Goal: Check status: Check status

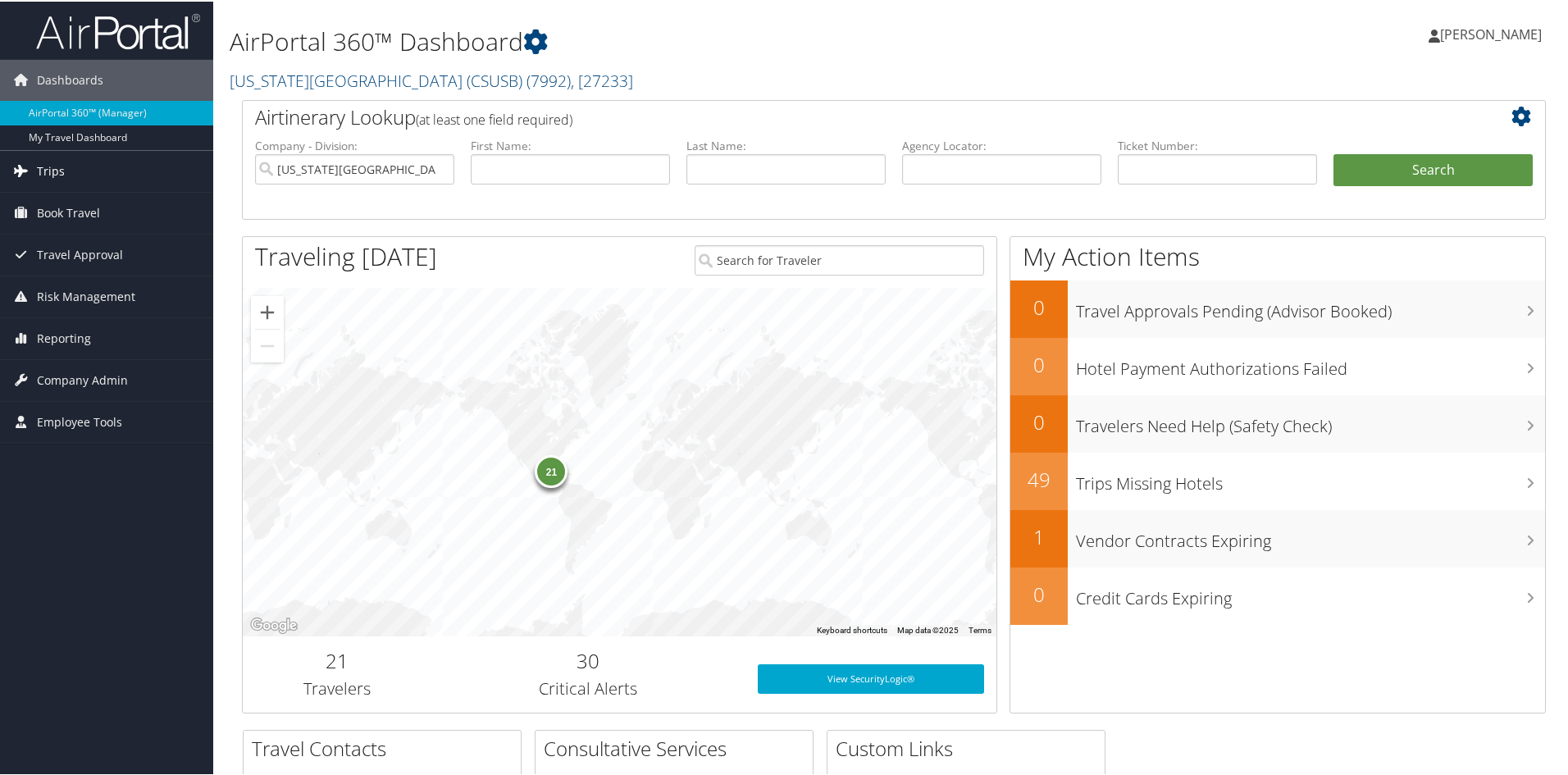
click at [51, 169] on span "Trips" at bounding box center [51, 169] width 28 height 41
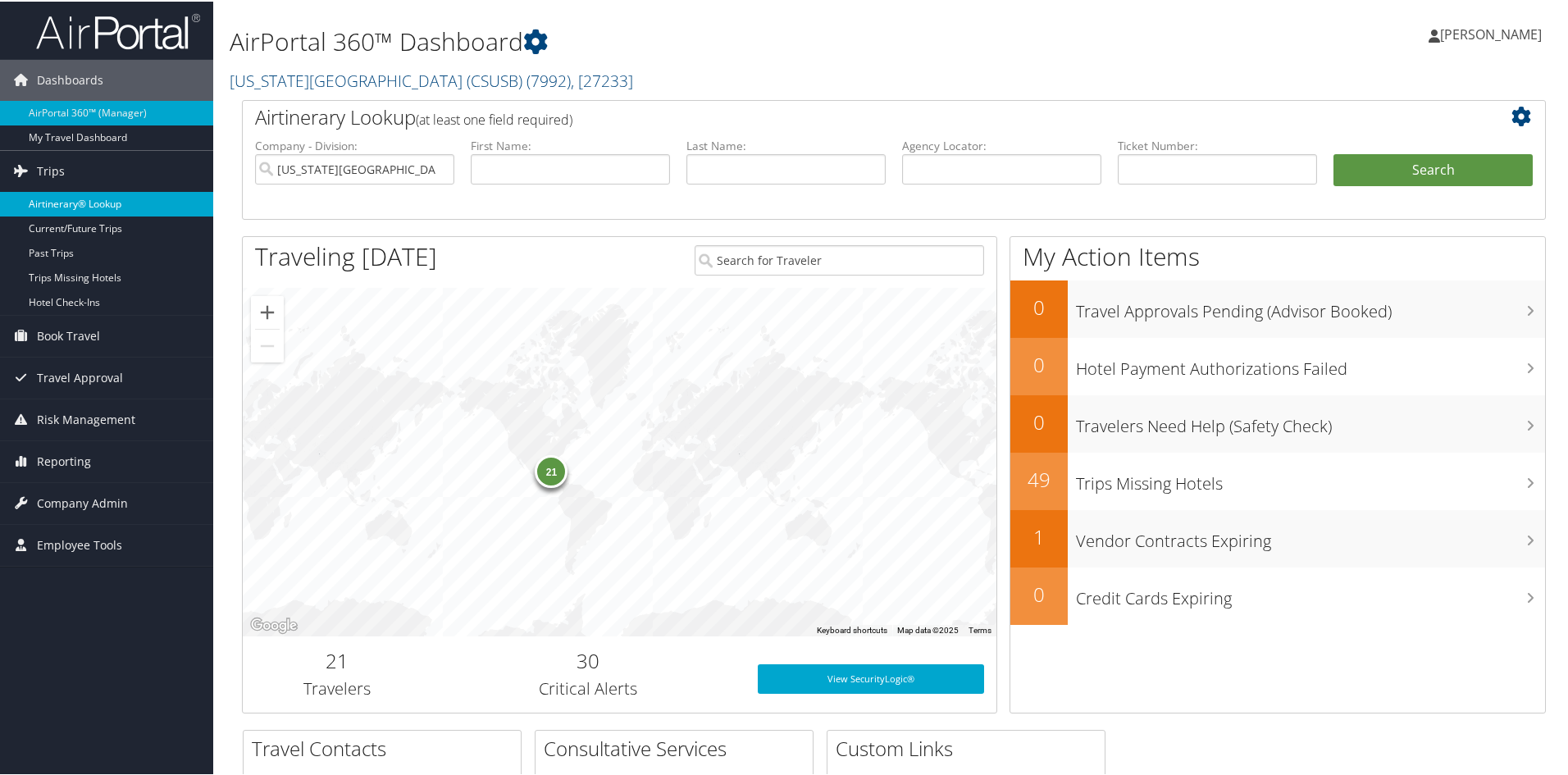
click at [68, 200] on link "Airtinerary® Lookup" at bounding box center [106, 202] width 213 height 25
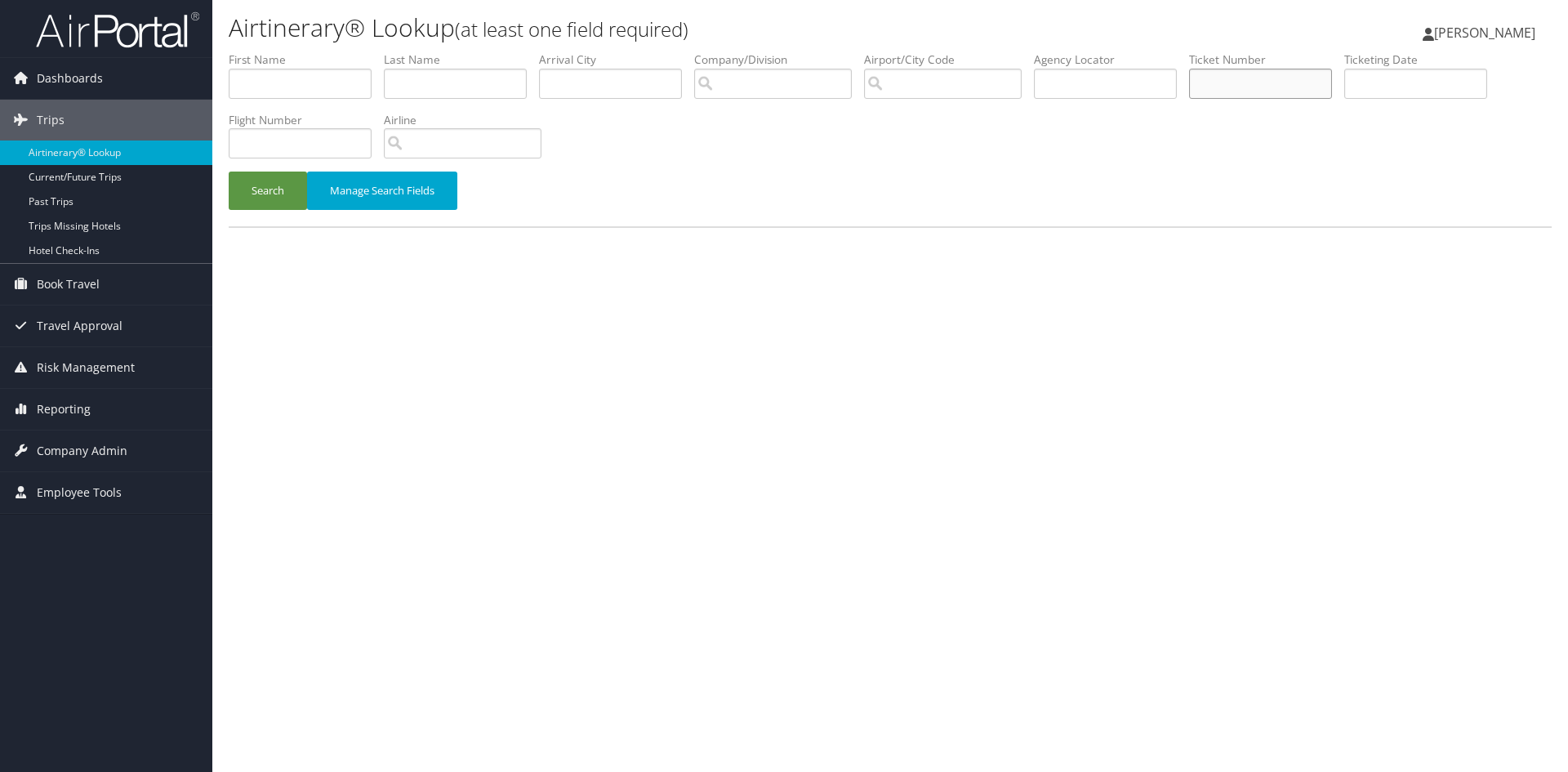
click at [1268, 73] on input "text" at bounding box center [1261, 83] width 143 height 31
paste input "8900896828820"
click at [228, 172] on button "Search" at bounding box center [267, 191] width 78 height 39
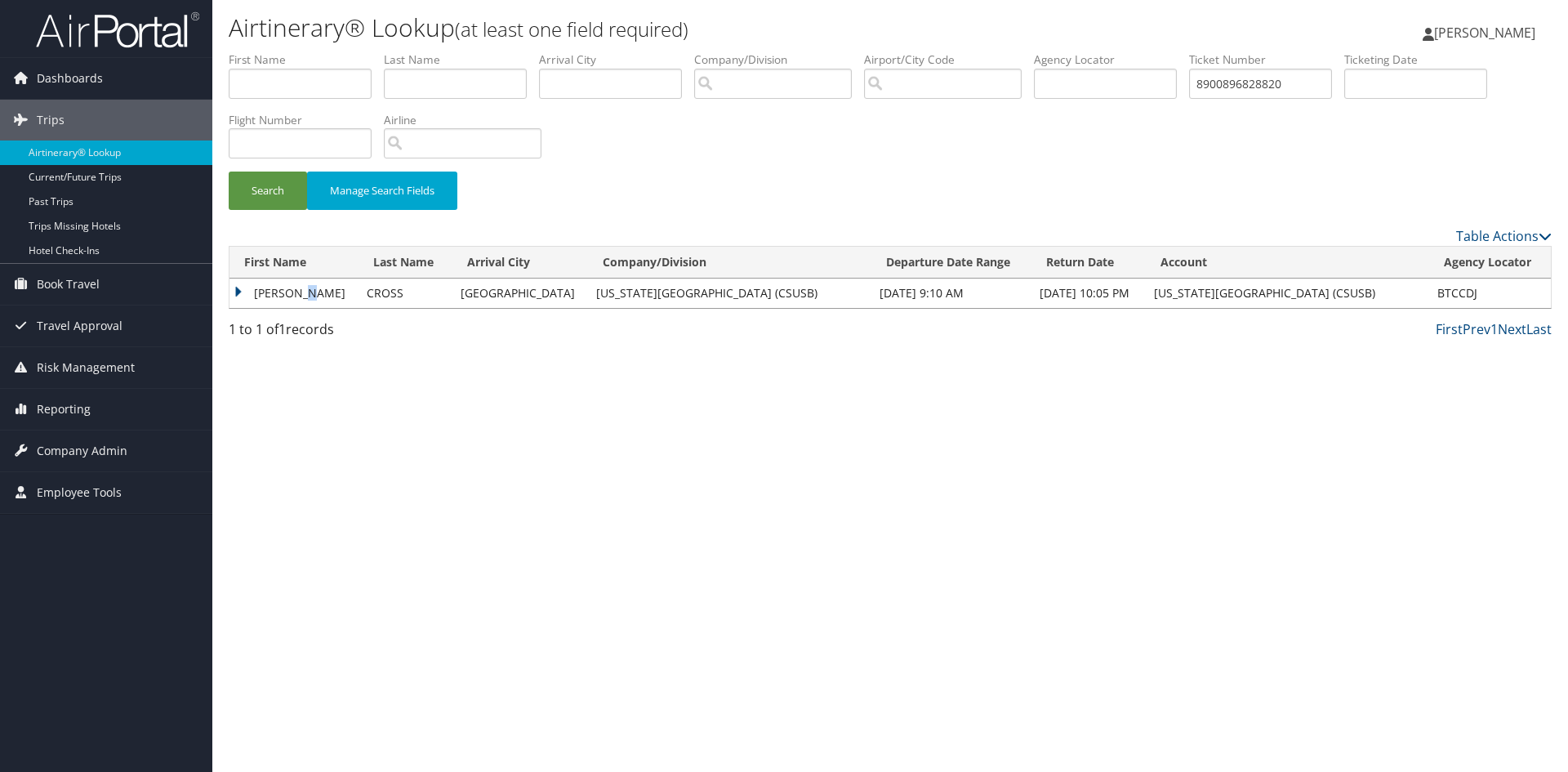
click at [306, 296] on td "ERMINIA I" at bounding box center [294, 294] width 130 height 30
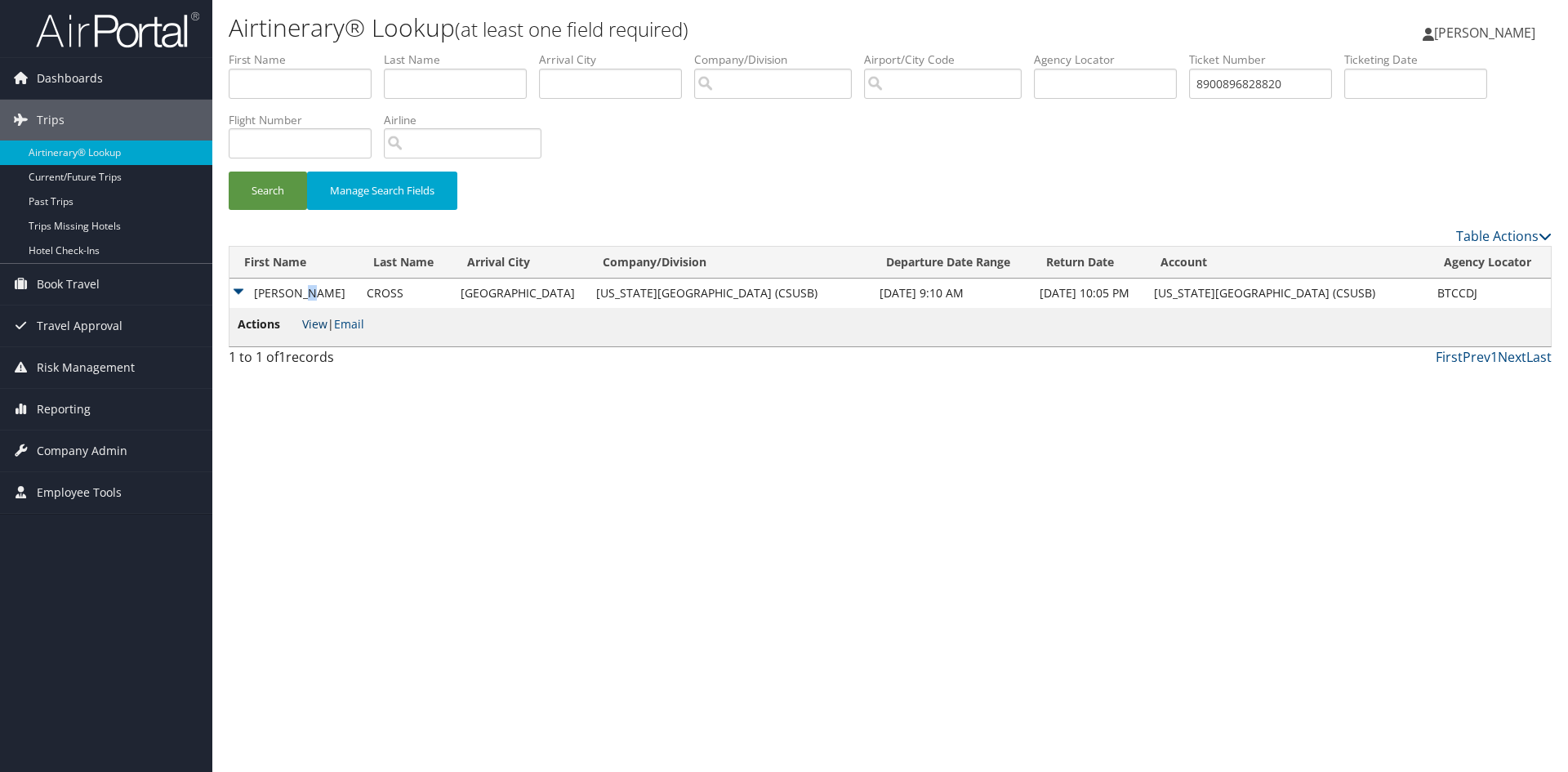
click at [317, 317] on link "View" at bounding box center [315, 324] width 26 height 16
drag, startPoint x: 1296, startPoint y: 85, endPoint x: 1181, endPoint y: 82, distance: 115.0
click at [1187, 51] on ul "First Name Last Name Departure City Arrival City Company/Division Airport/City …" at bounding box center [890, 51] width 1323 height 0
paste input "5267234016496"
click at [228, 172] on button "Search" at bounding box center [267, 191] width 78 height 39
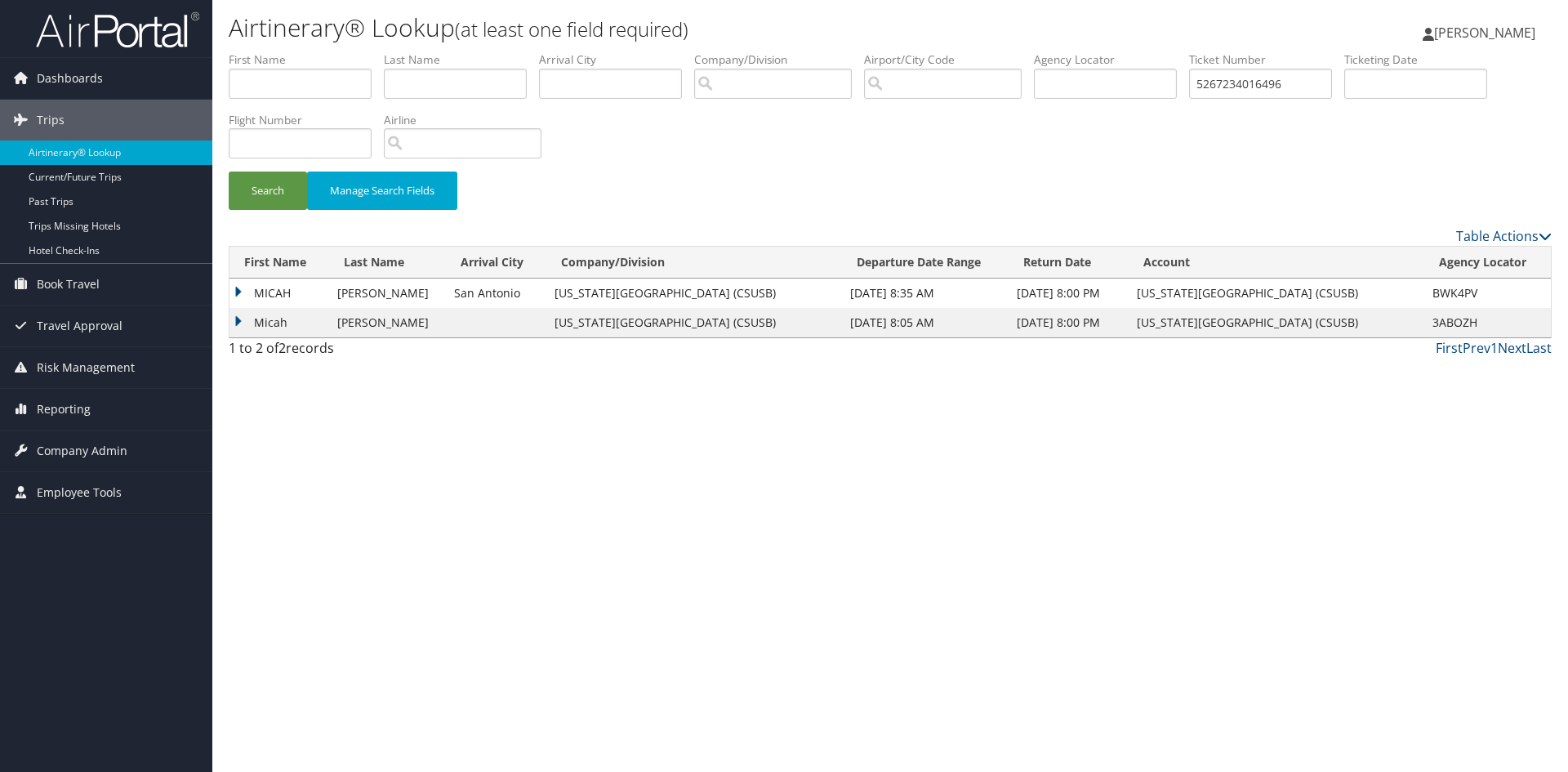
click at [311, 292] on td "MICAH" at bounding box center [279, 294] width 100 height 30
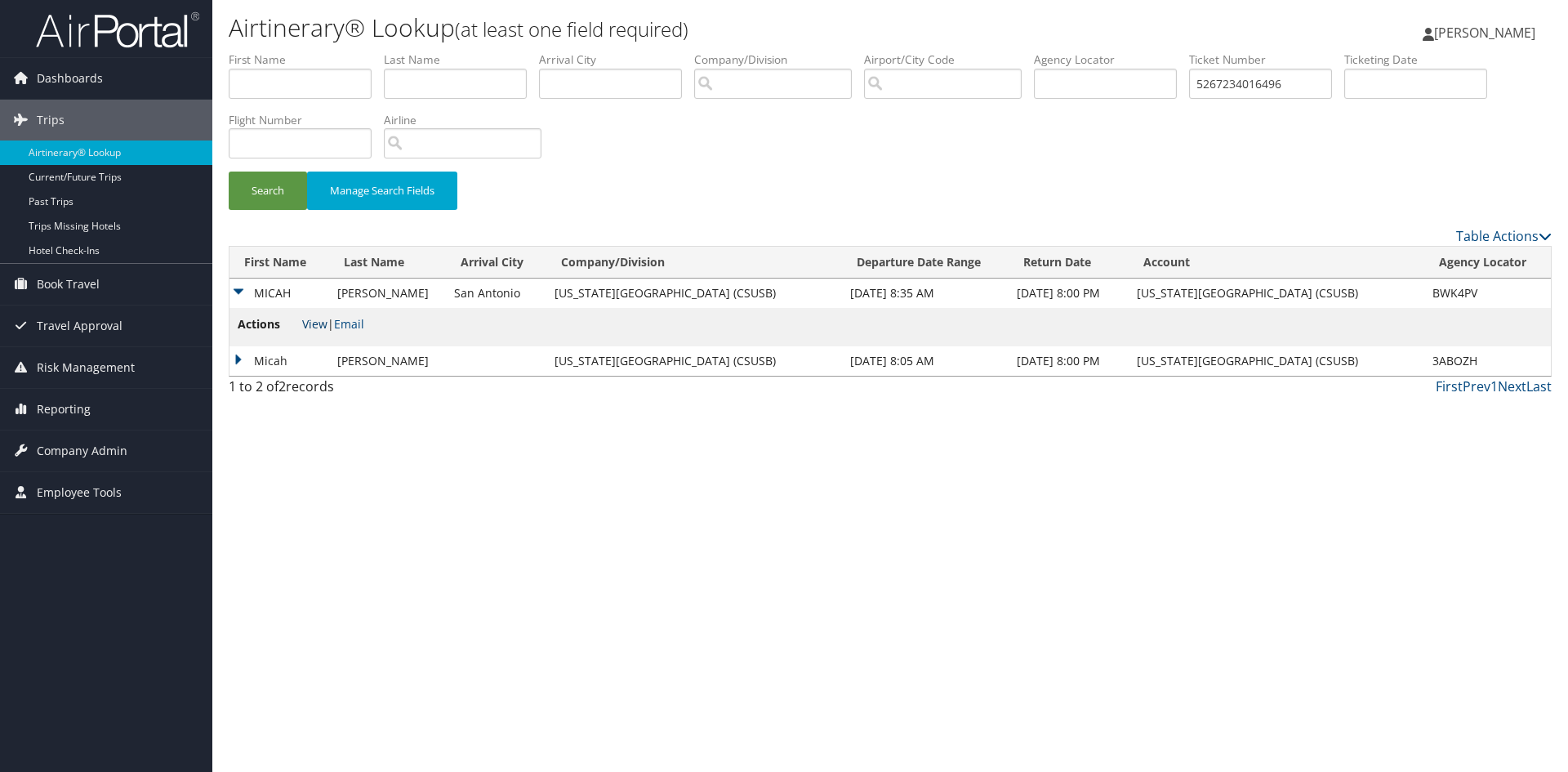
click at [315, 330] on link "View" at bounding box center [315, 324] width 26 height 16
drag, startPoint x: 1298, startPoint y: 83, endPoint x: 1175, endPoint y: 84, distance: 123.0
click at [1176, 51] on ul "First Name Last Name Departure City Arrival City Company/Division Airport/City …" at bounding box center [890, 51] width 1323 height 0
paste input "8900892336630"
click at [228, 172] on button "Search" at bounding box center [267, 191] width 78 height 39
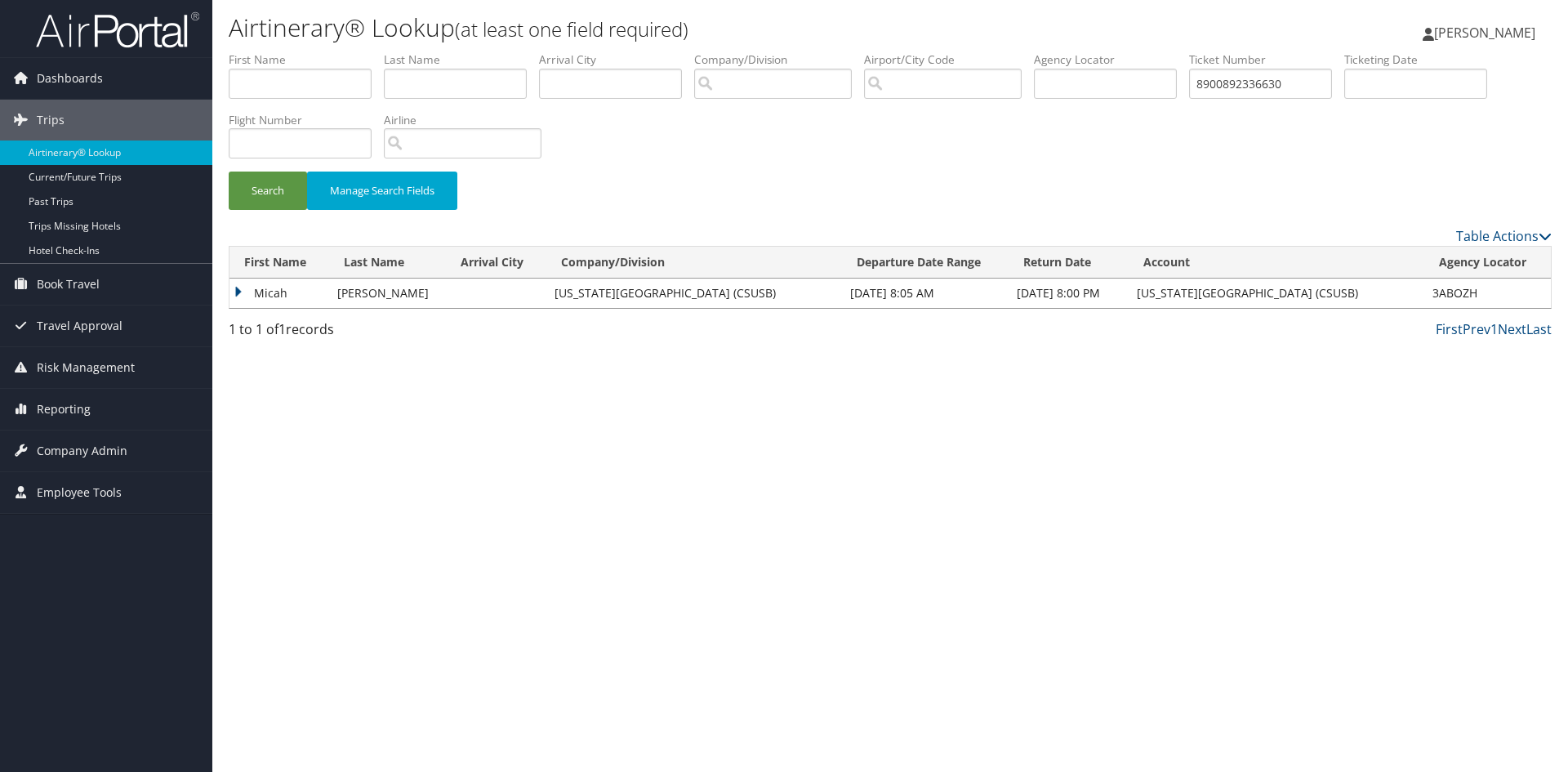
click at [311, 290] on td "Micah" at bounding box center [279, 294] width 100 height 30
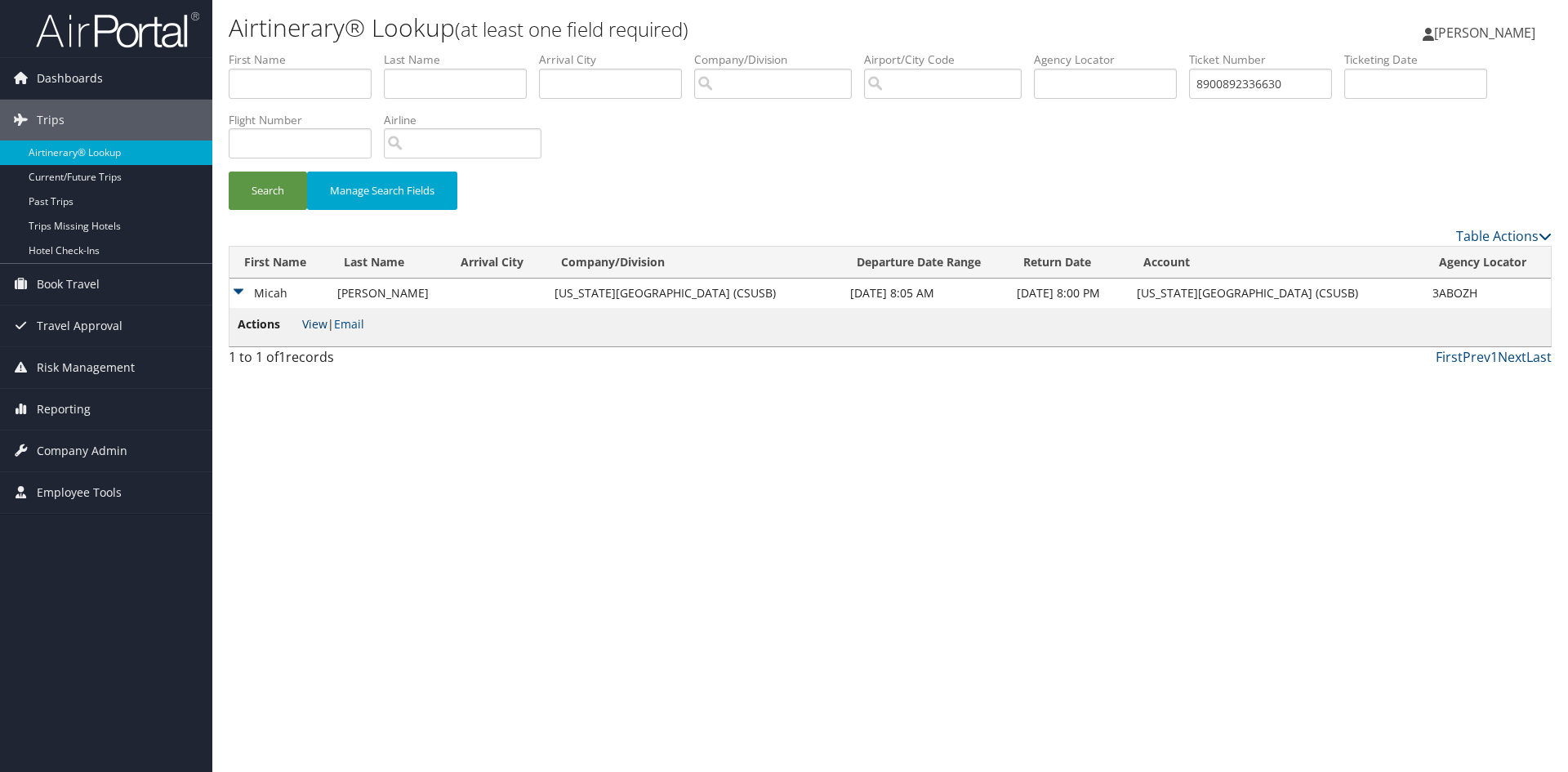
click at [317, 326] on link "View" at bounding box center [315, 324] width 26 height 16
drag, startPoint x: 1292, startPoint y: 86, endPoint x: 1205, endPoint y: 90, distance: 87.1
click at [1205, 90] on input "8900892336630" at bounding box center [1261, 83] width 143 height 31
paste input "1578318930221"
click at [228, 172] on button "Search" at bounding box center [267, 191] width 78 height 39
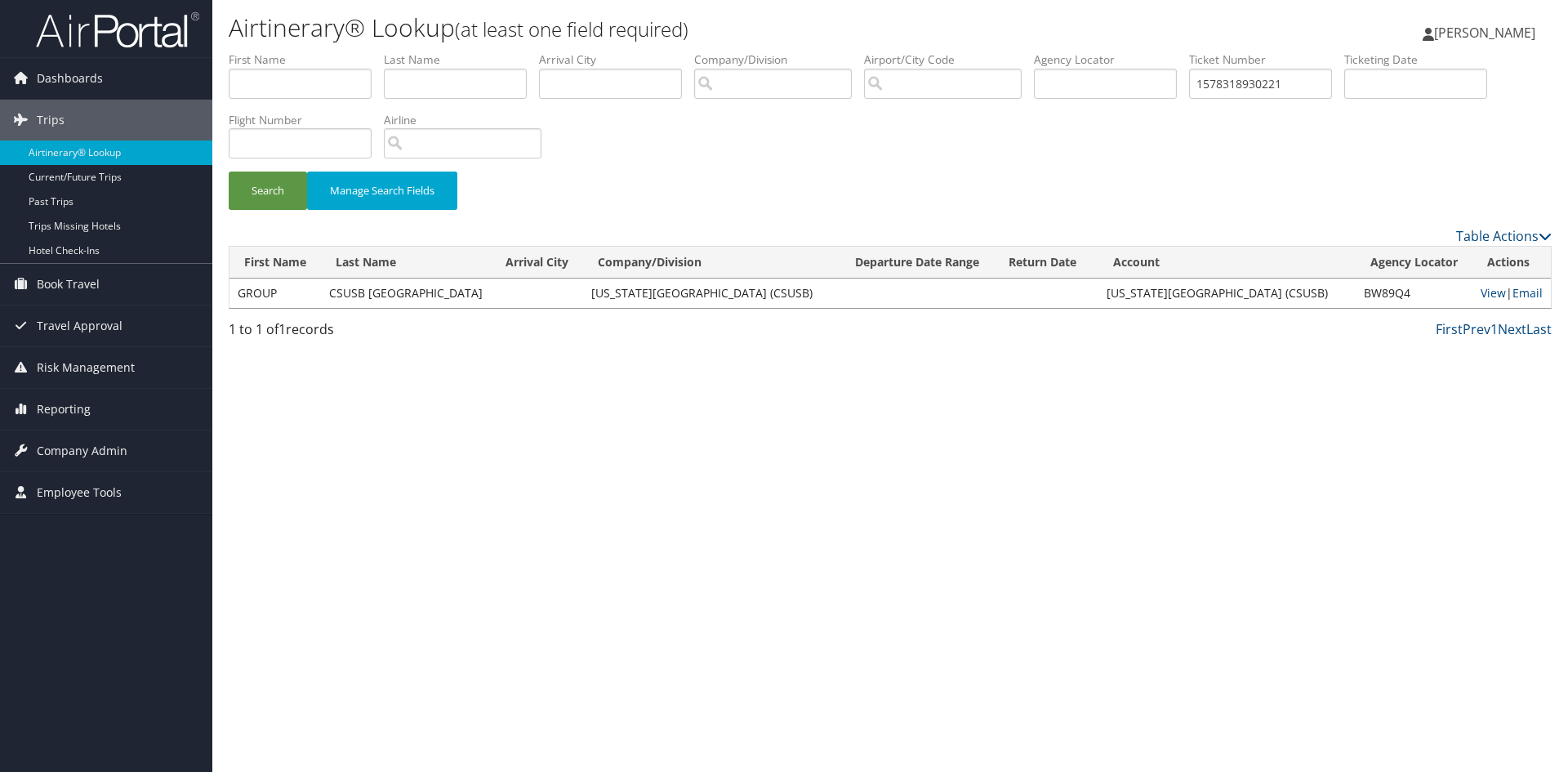
click at [302, 294] on td "GROUP" at bounding box center [275, 294] width 92 height 30
click at [363, 289] on td "CSUSB INDIA" at bounding box center [406, 294] width 170 height 30
click at [1490, 299] on link "View" at bounding box center [1494, 293] width 26 height 16
drag, startPoint x: 1276, startPoint y: 82, endPoint x: 1145, endPoint y: 74, distance: 131.2
click at [1147, 51] on ul "First Name Last Name Departure City Arrival City Company/Division Airport/City …" at bounding box center [890, 51] width 1323 height 0
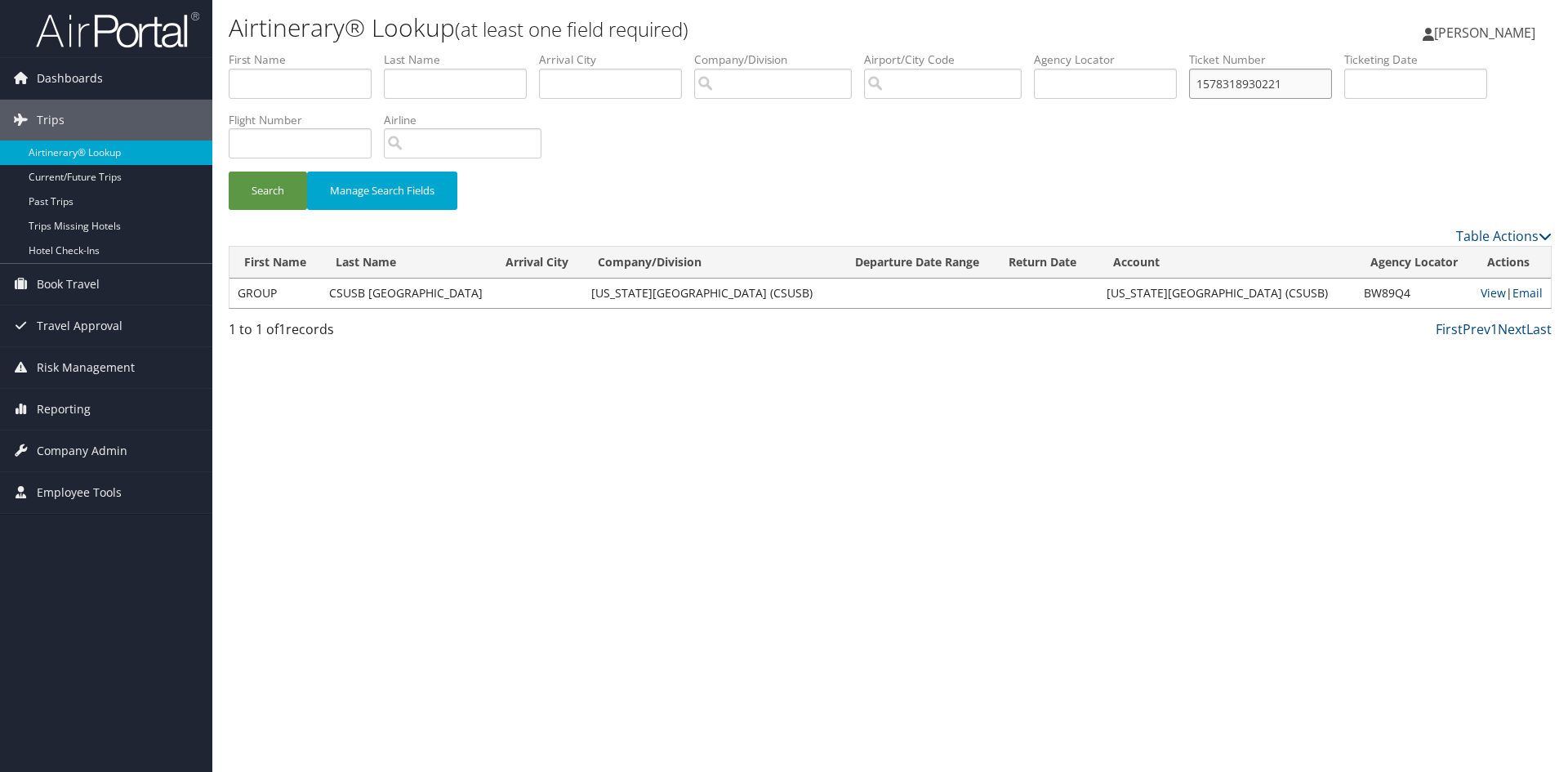
paste input "8900896893946"
type input "8900896893946"
click at [228, 172] on button "Search" at bounding box center [267, 191] width 78 height 39
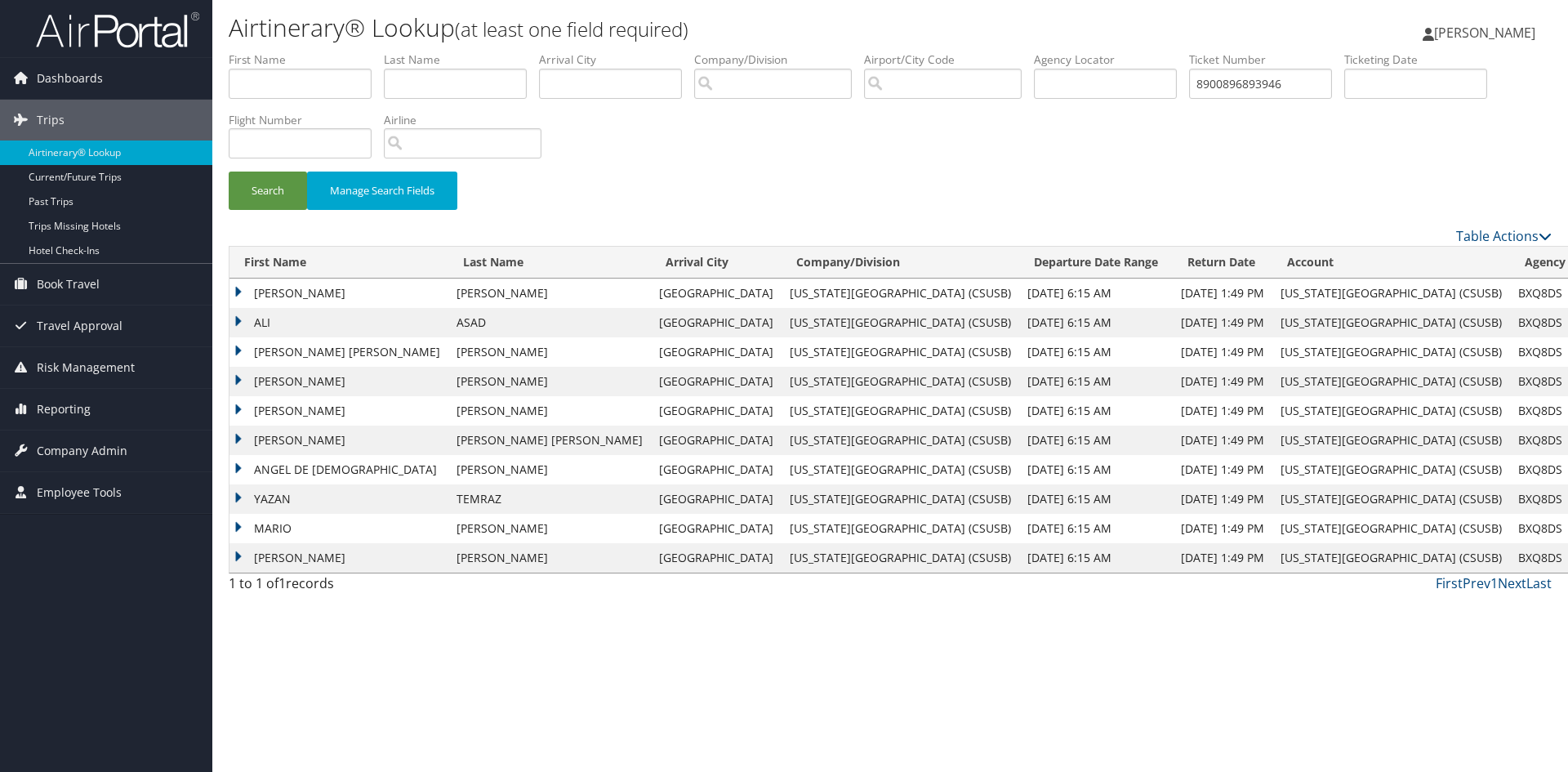
click at [288, 353] on td "MATTHEW JUSTIN" at bounding box center [338, 352] width 218 height 30
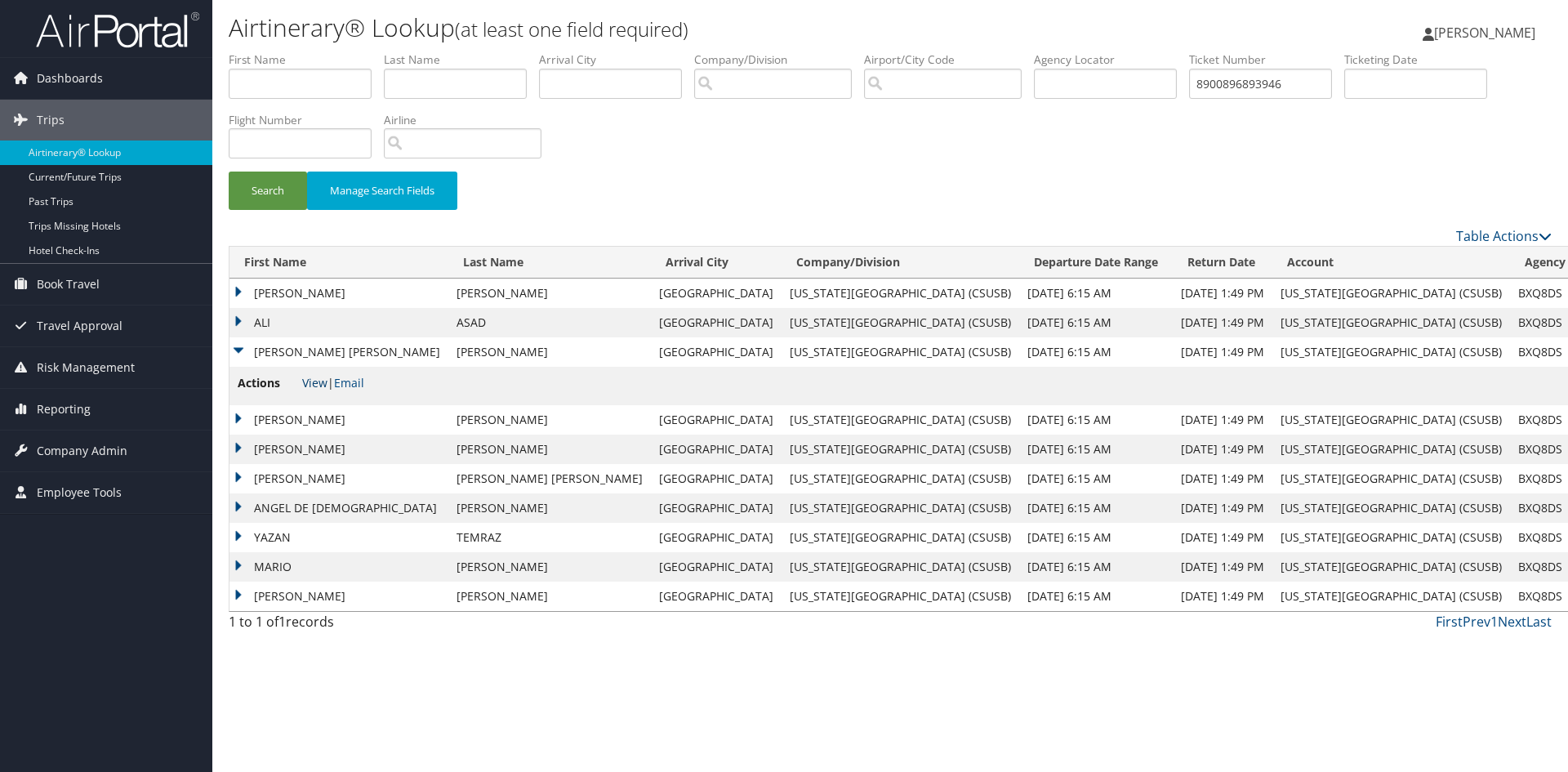
click at [320, 383] on link "View" at bounding box center [315, 383] width 26 height 16
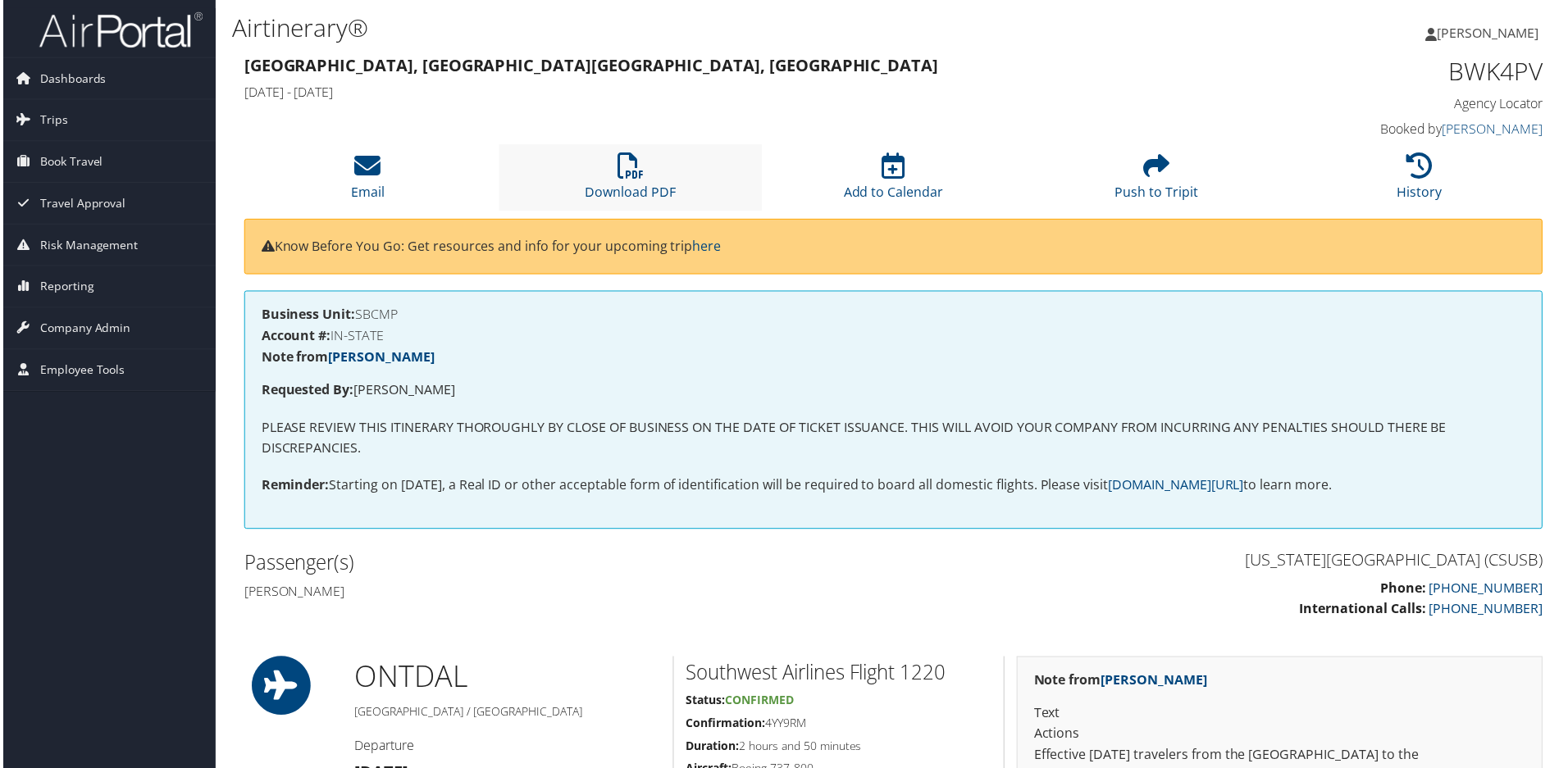
click at [643, 174] on li "Download PDF" at bounding box center [629, 178] width 264 height 66
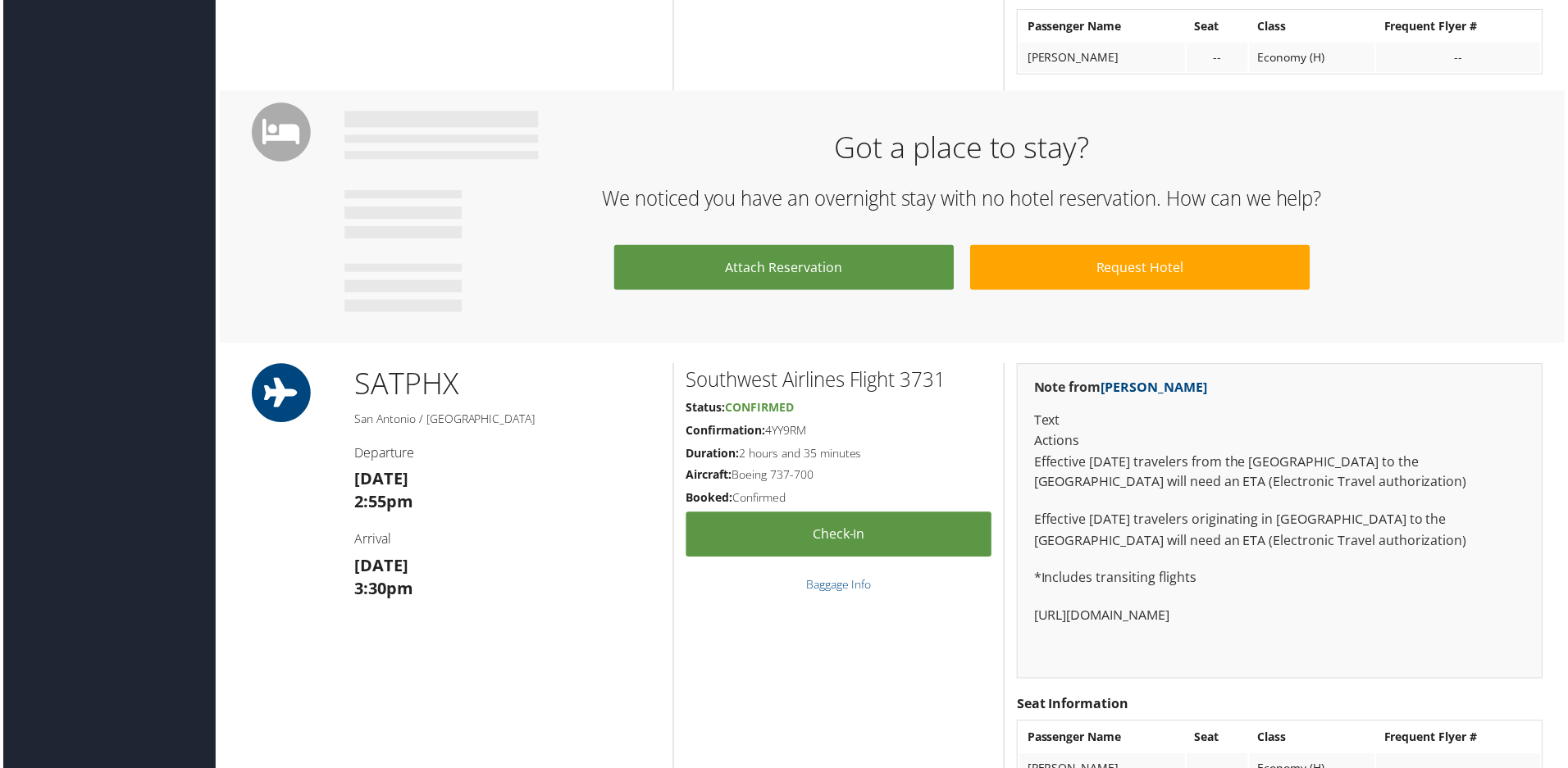
scroll to position [857, 0]
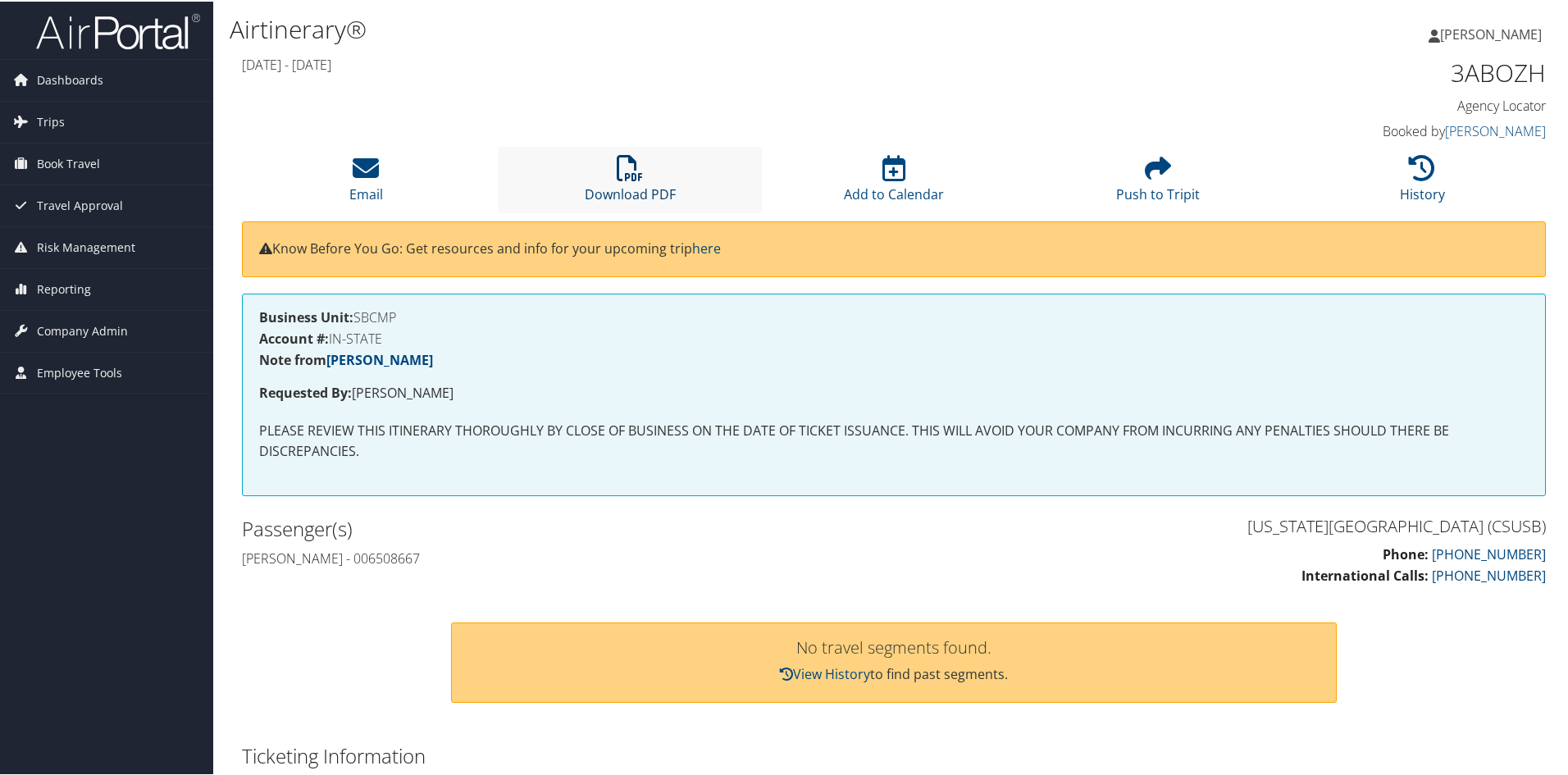
click at [630, 163] on icon at bounding box center [629, 166] width 26 height 26
click at [864, 674] on link "View History" at bounding box center [825, 672] width 90 height 18
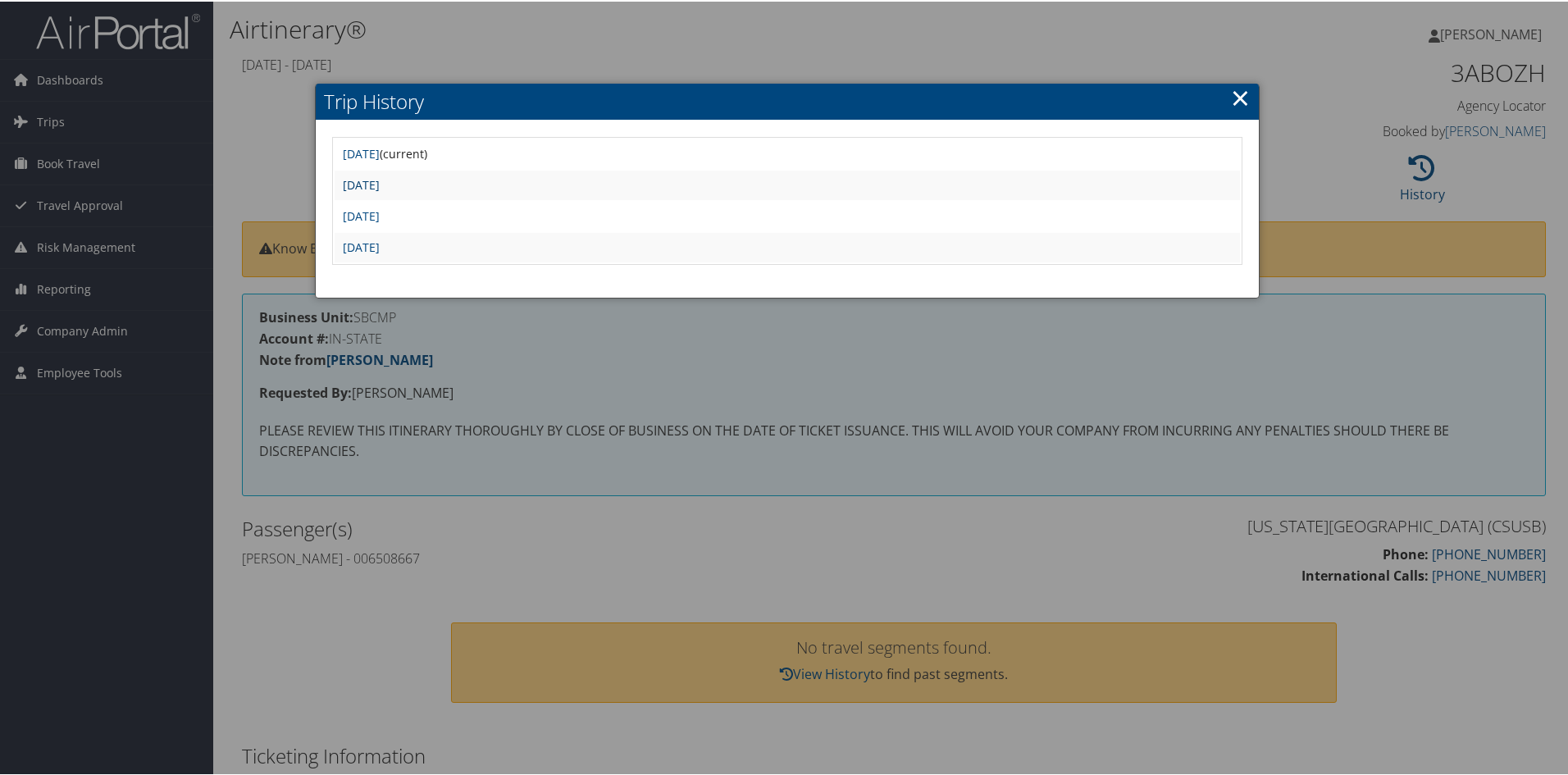
click at [380, 181] on link "Thu Mar 27 09:30:20 MDT 2025" at bounding box center [360, 184] width 37 height 16
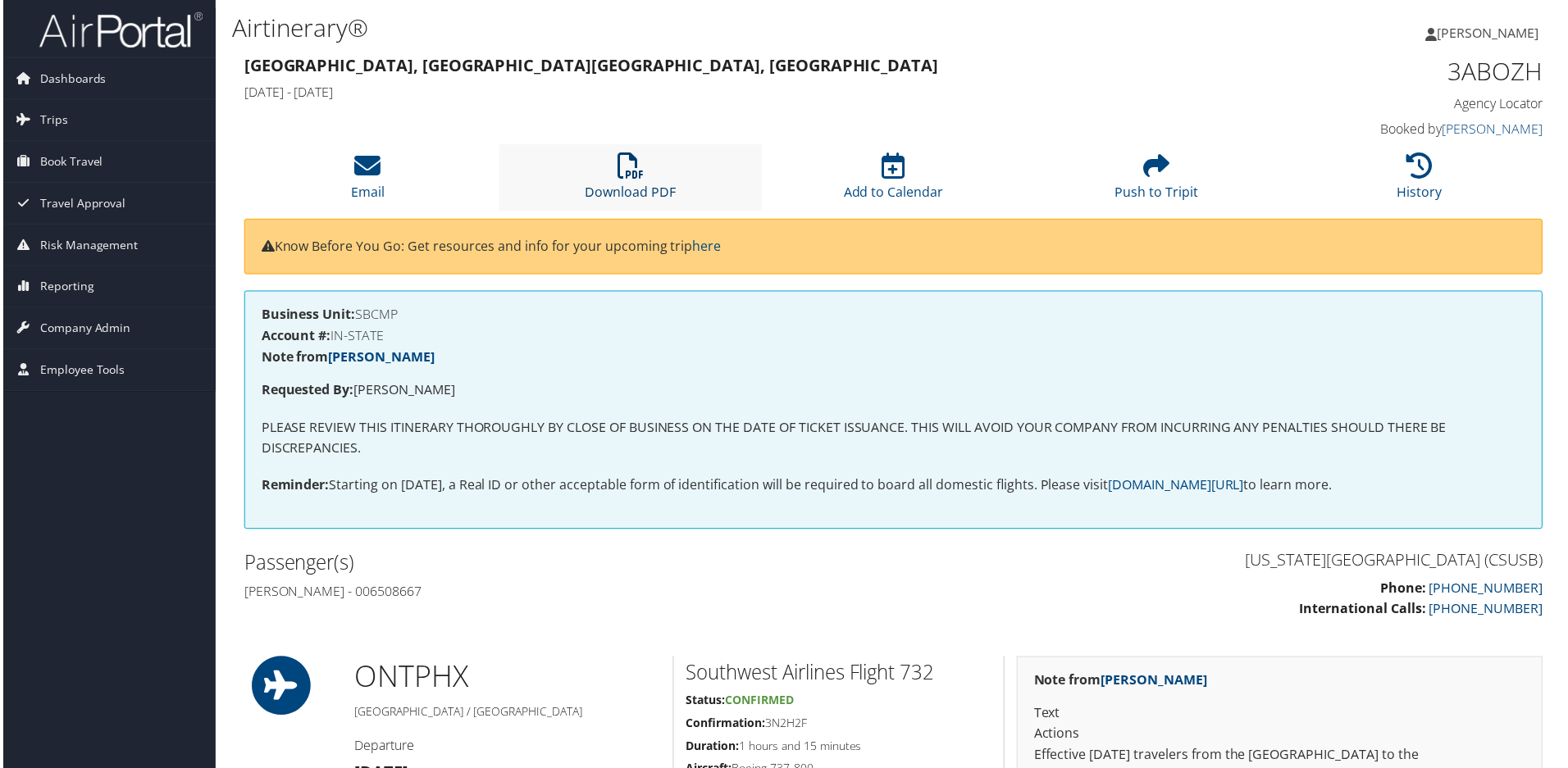
click at [622, 169] on icon at bounding box center [629, 166] width 26 height 26
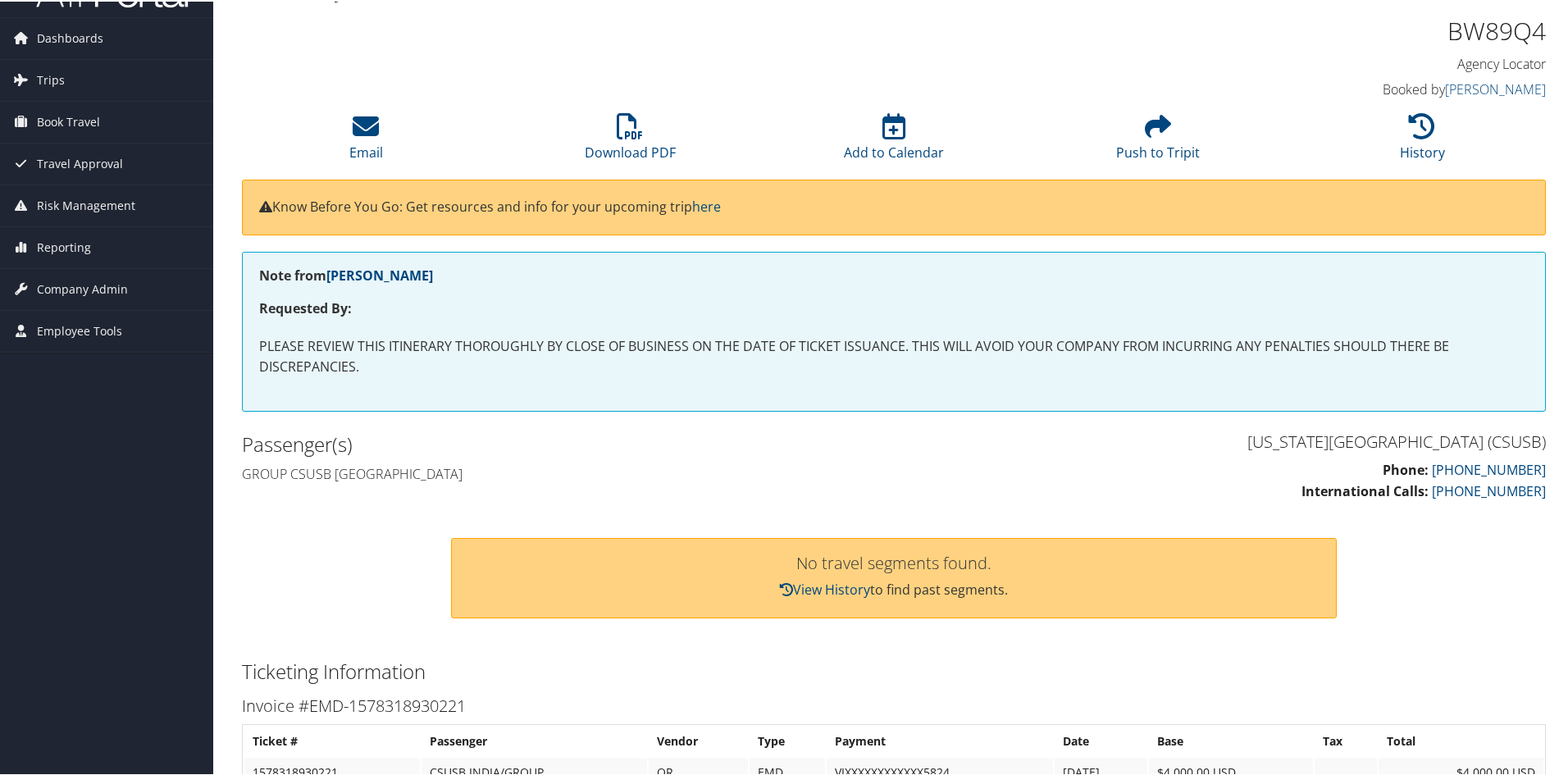
scroll to position [124, 0]
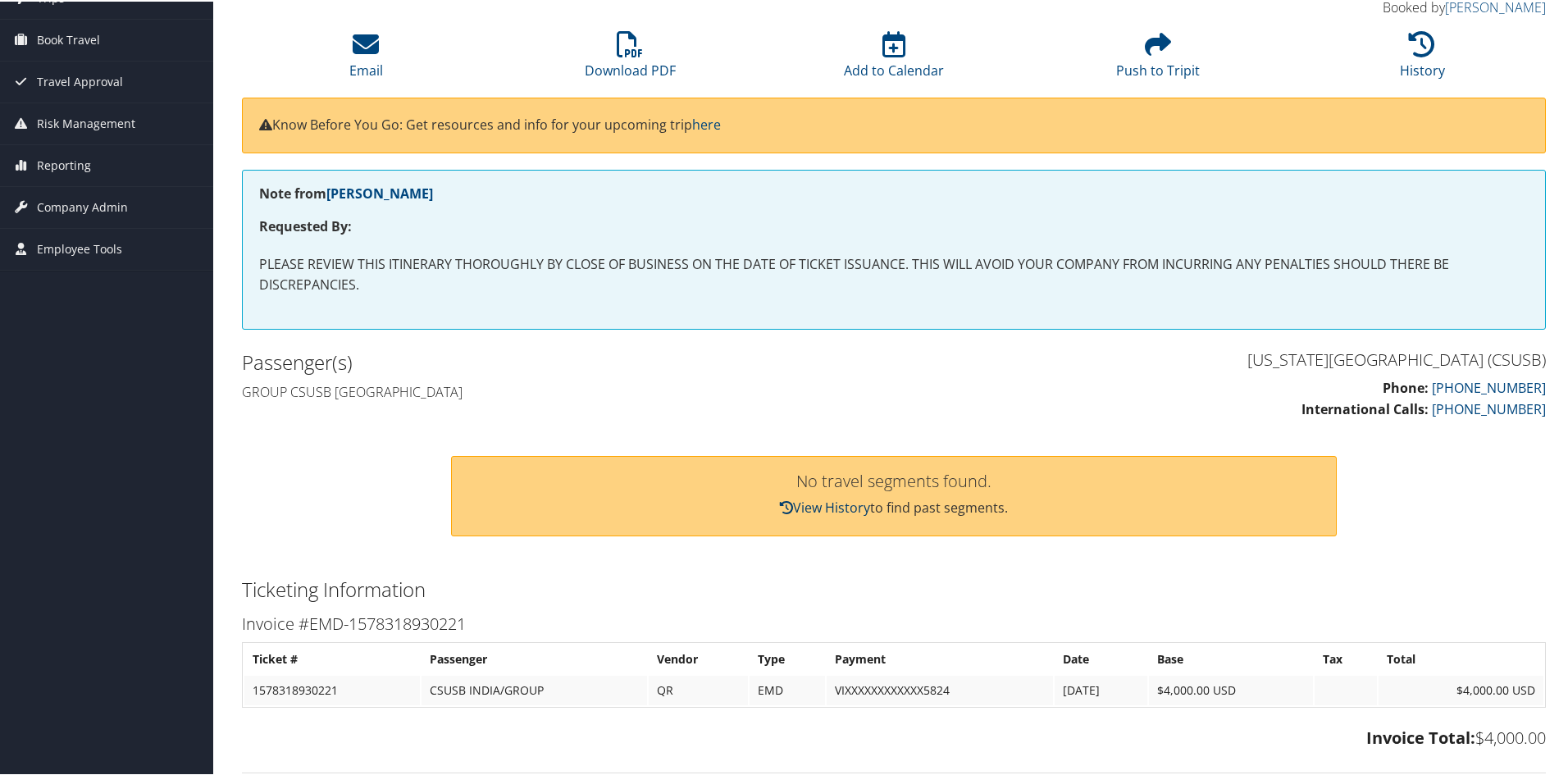
click at [823, 507] on link "View History" at bounding box center [825, 506] width 90 height 18
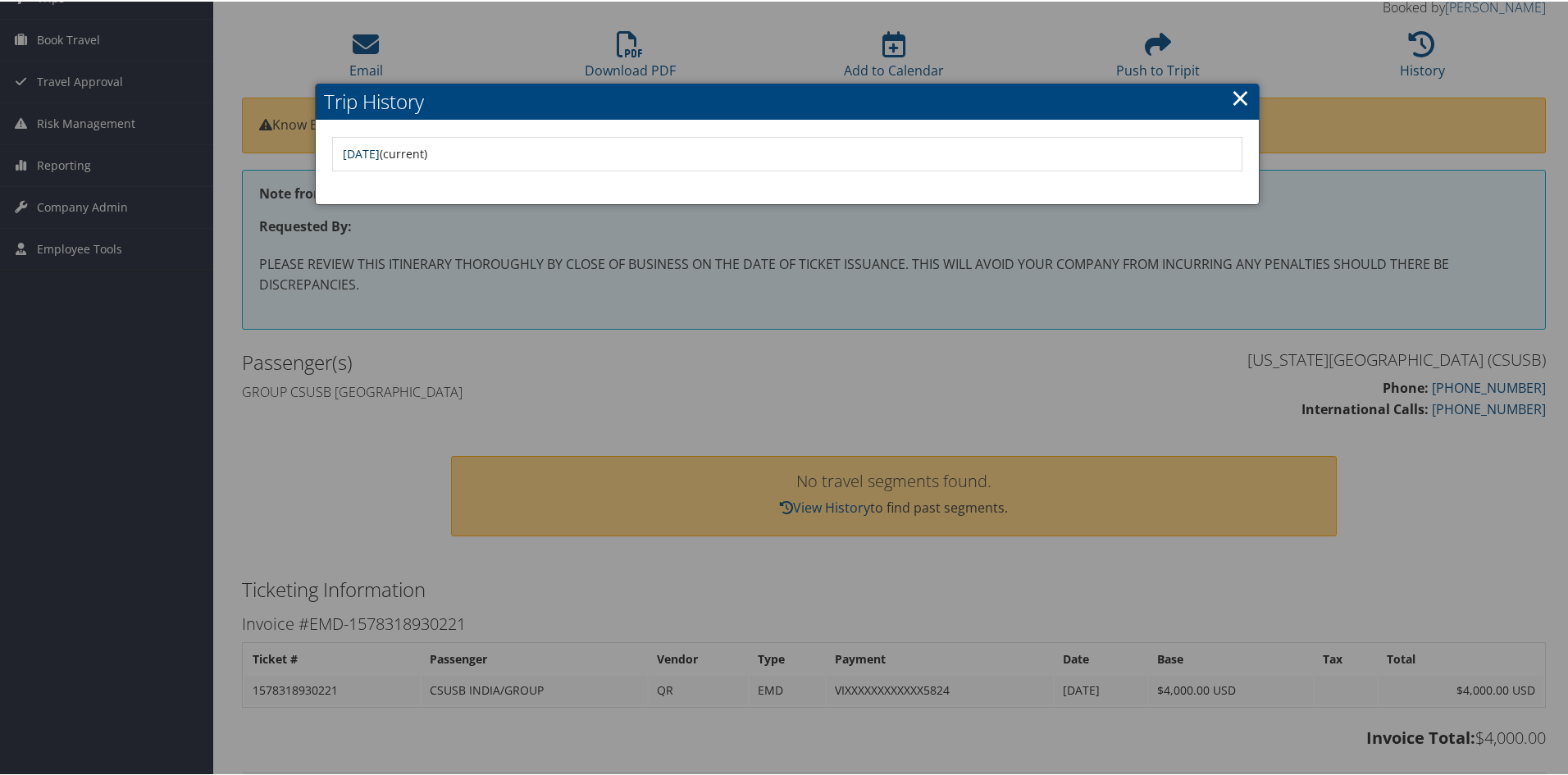
click at [380, 153] on link "Mon Jul 28 09:28:35 MDT 2025" at bounding box center [360, 152] width 37 height 16
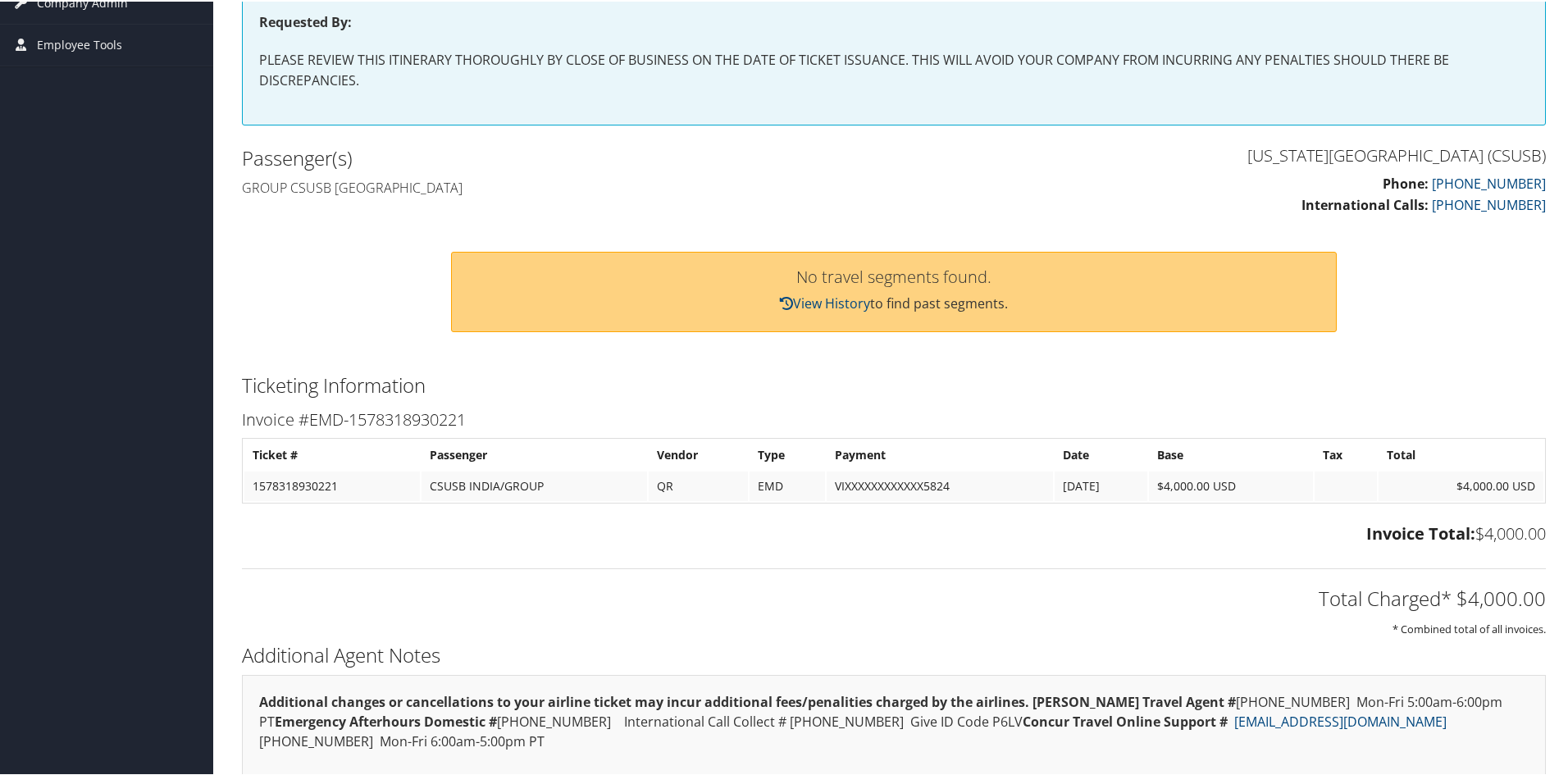
scroll to position [452, 0]
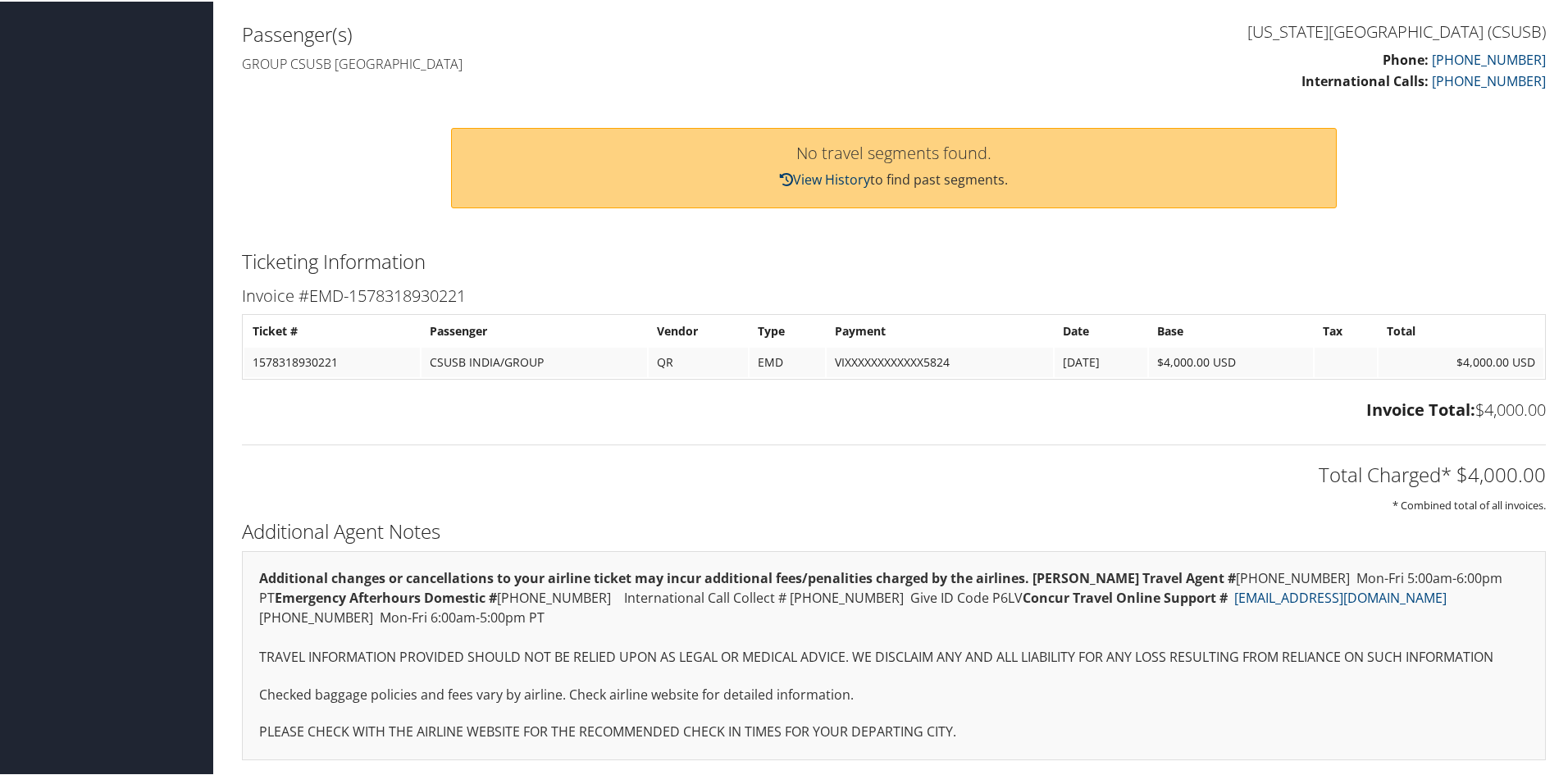
click at [823, 180] on link "View History" at bounding box center [825, 178] width 90 height 18
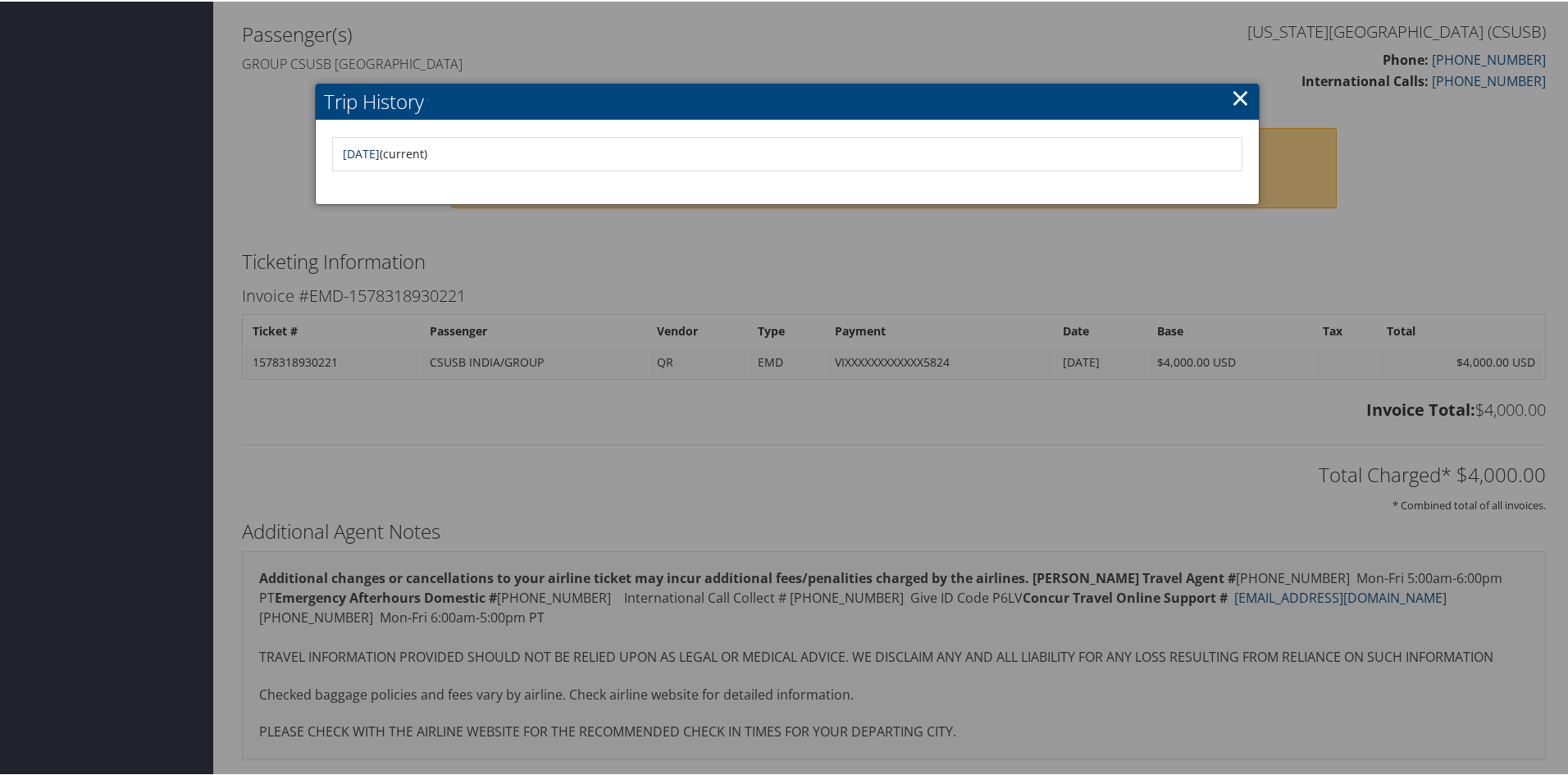
click at [380, 153] on link "Mon Jul 28 09:28:35 MDT 2025" at bounding box center [360, 152] width 37 height 16
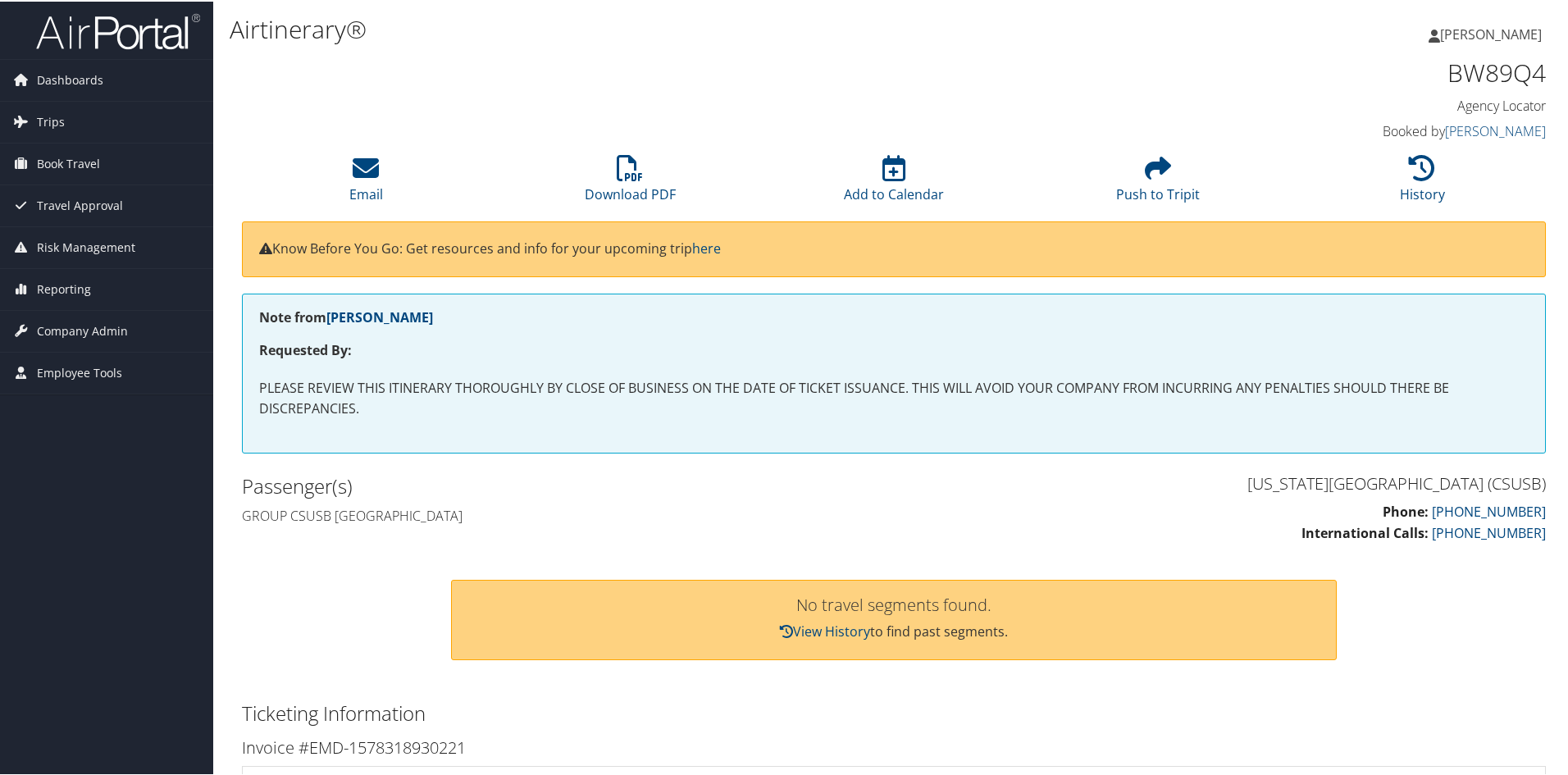
scroll to position [82, 0]
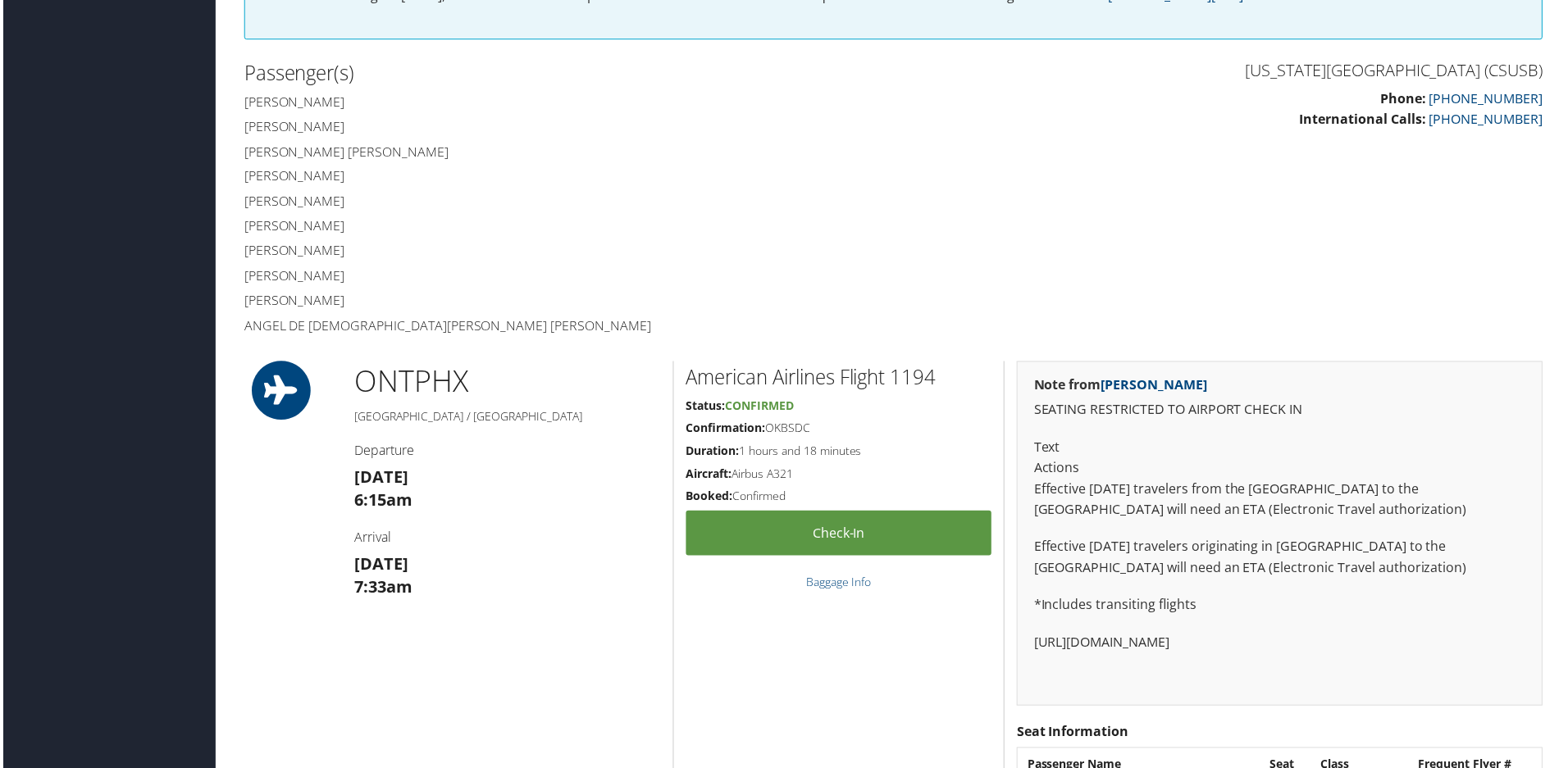
scroll to position [410, 0]
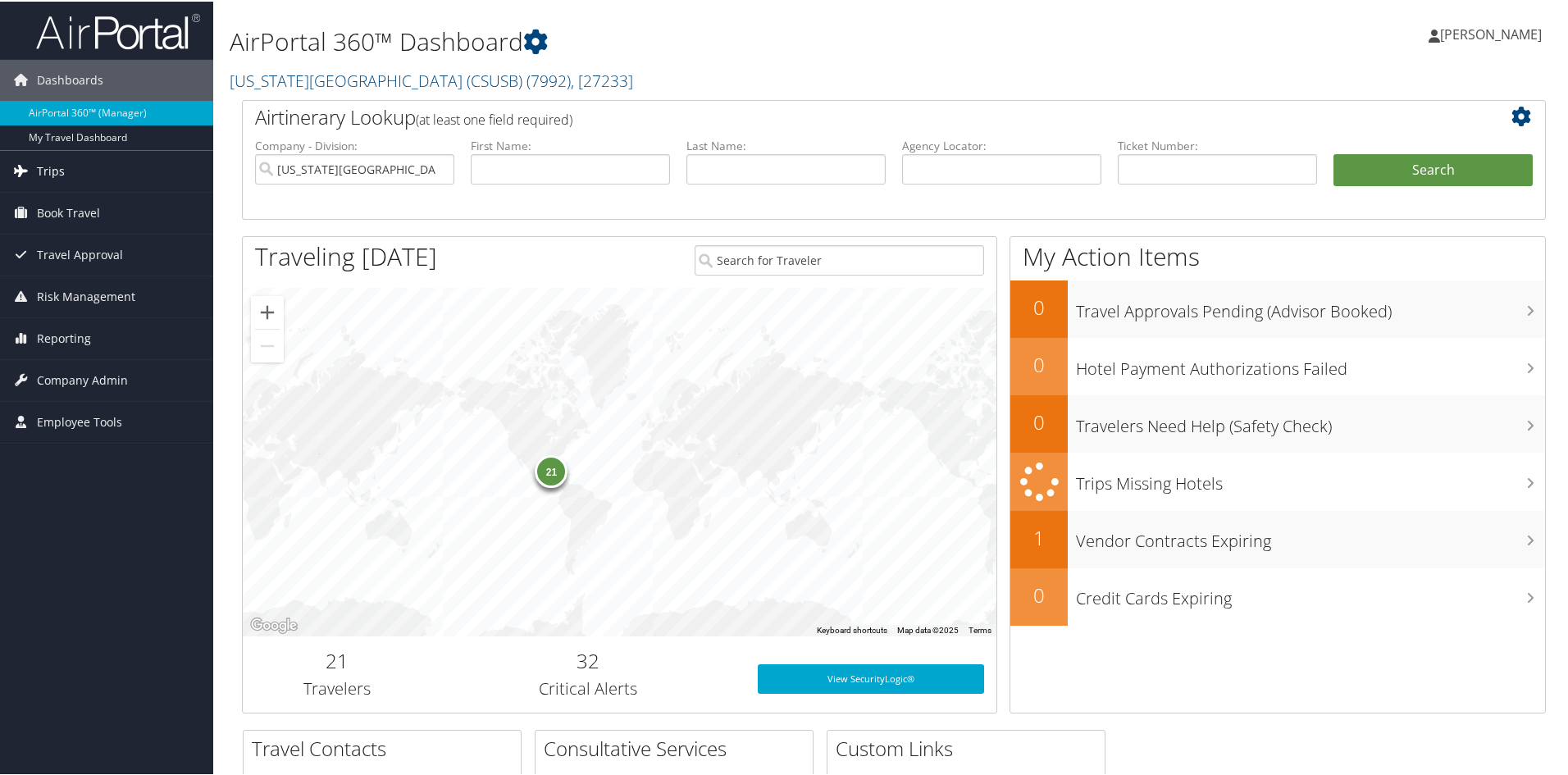
click at [68, 172] on link "Trips" at bounding box center [106, 169] width 213 height 41
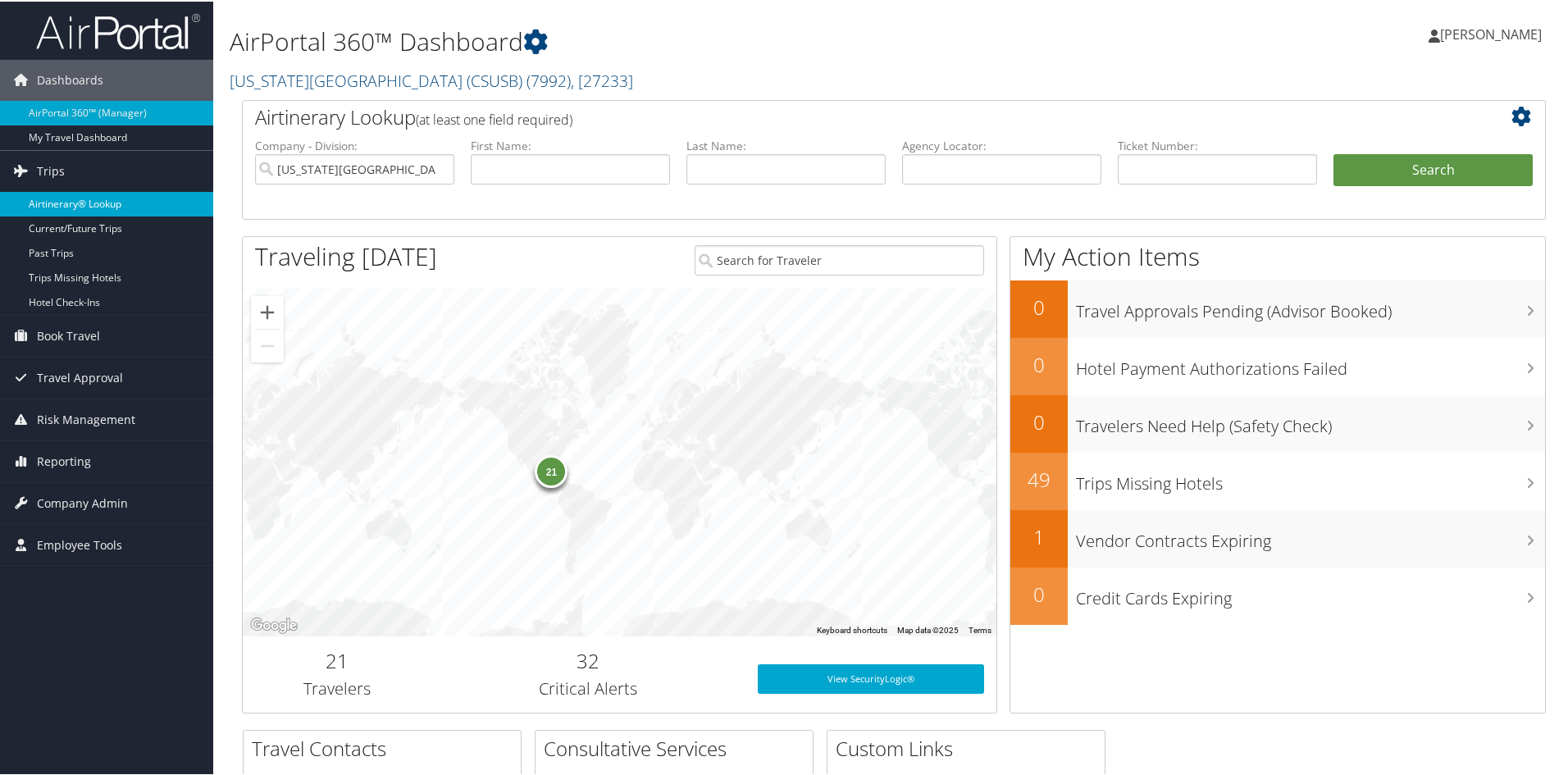
click at [65, 201] on link "Airtinerary® Lookup" at bounding box center [106, 202] width 213 height 25
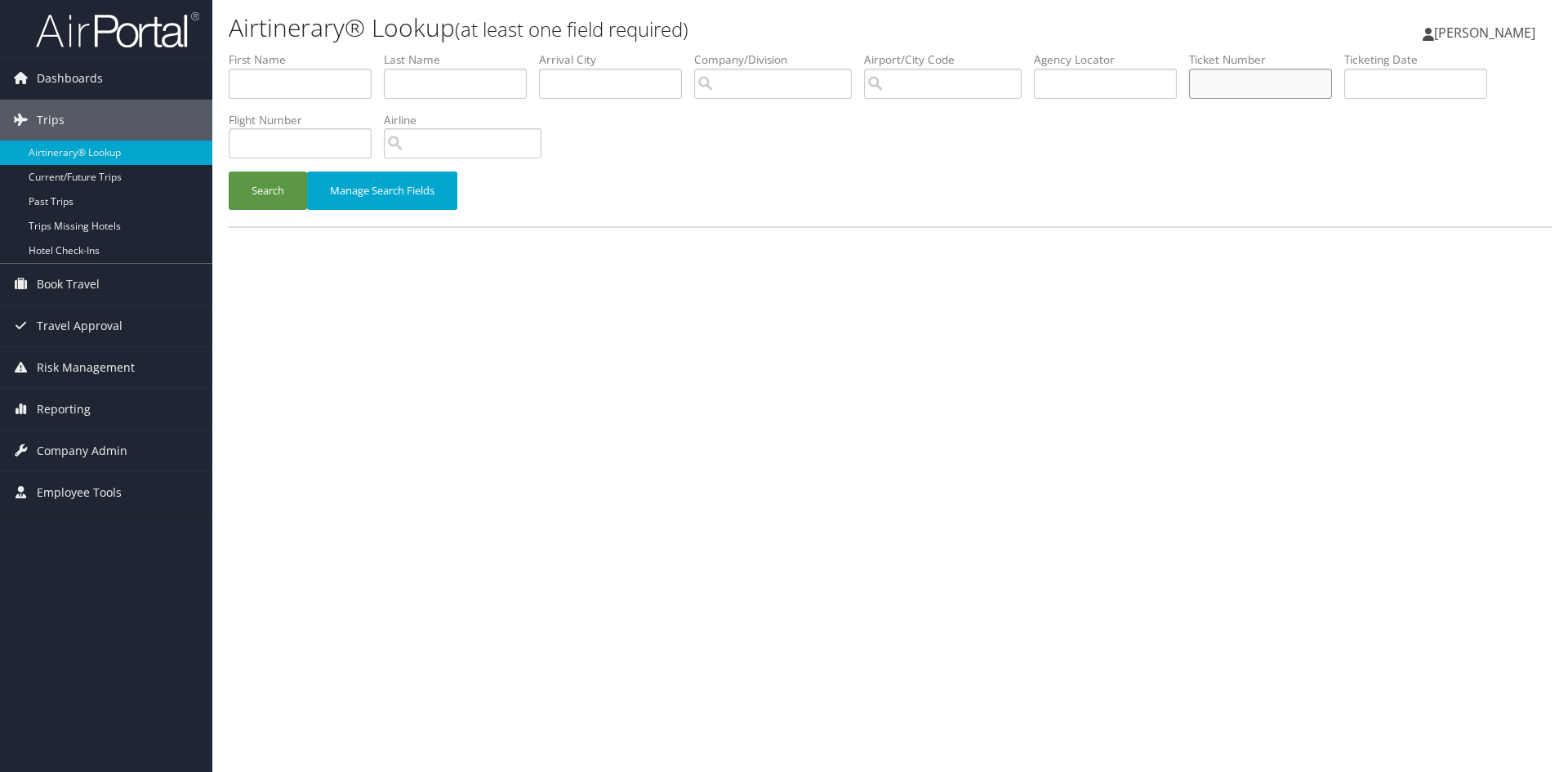
click at [1241, 86] on input "text" at bounding box center [1261, 83] width 143 height 31
paste input "8900896893949"
click at [228, 172] on button "Search" at bounding box center [267, 191] width 78 height 39
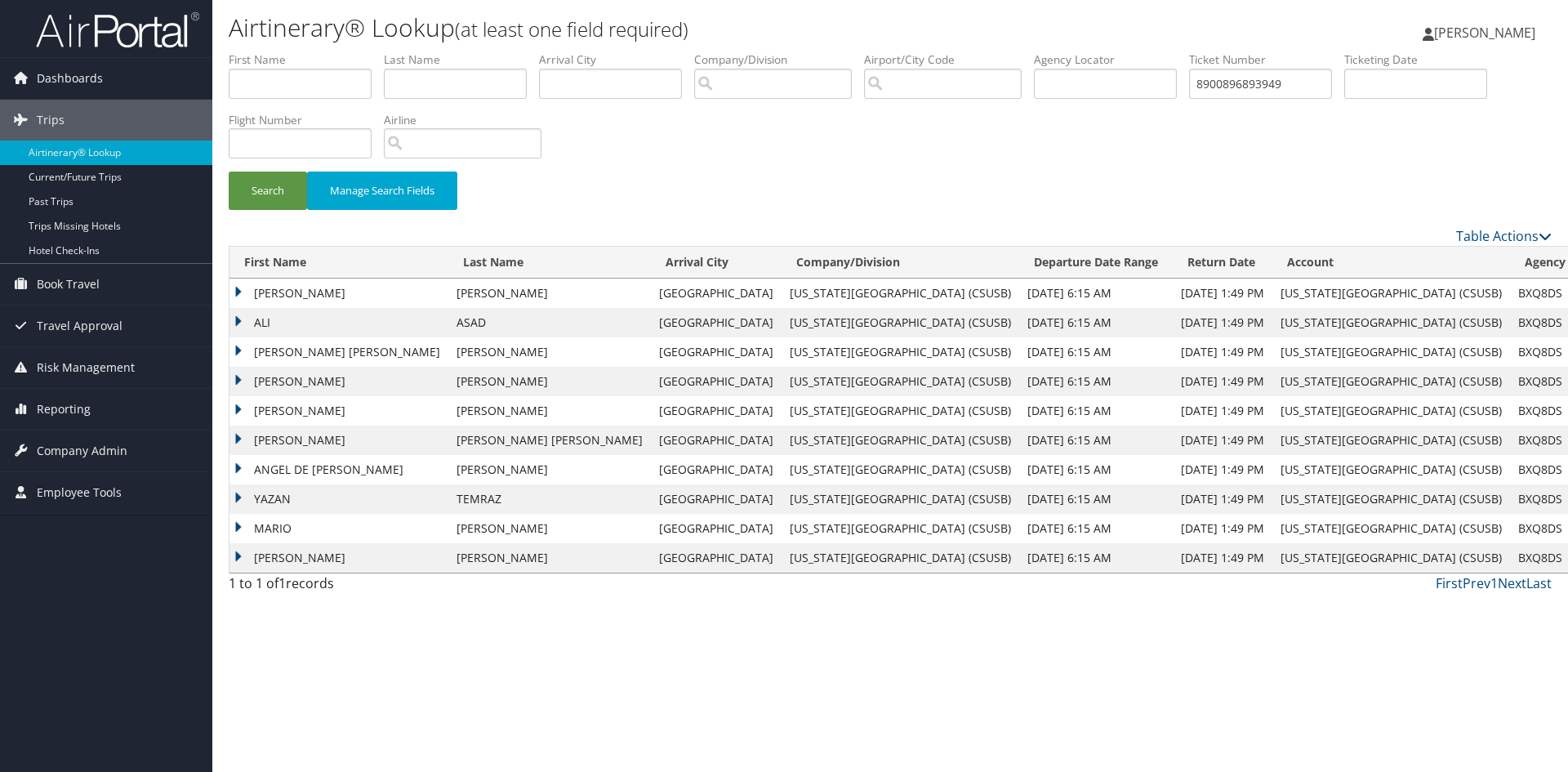
click at [295, 297] on td "MARK" at bounding box center [338, 294] width 218 height 30
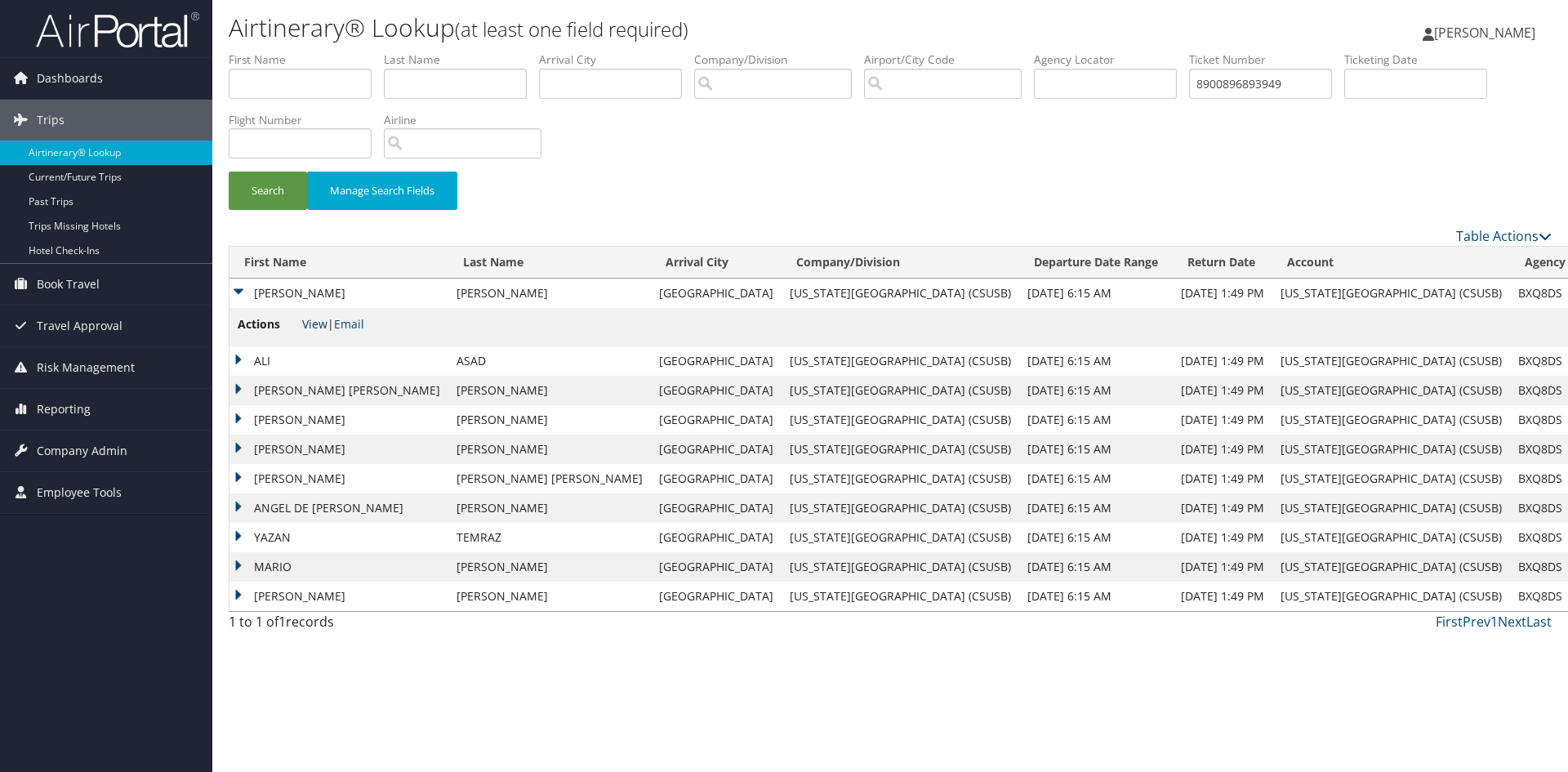
click at [309, 322] on link "View" at bounding box center [315, 324] width 26 height 16
drag, startPoint x: 1308, startPoint y: 87, endPoint x: 1198, endPoint y: 82, distance: 110.1
click at [1198, 51] on ul "First Name Last Name Departure City Arrival City Company/Division Airport/City …" at bounding box center [890, 51] width 1323 height 0
paste input "5267232826238"
click at [228, 172] on button "Search" at bounding box center [267, 191] width 78 height 39
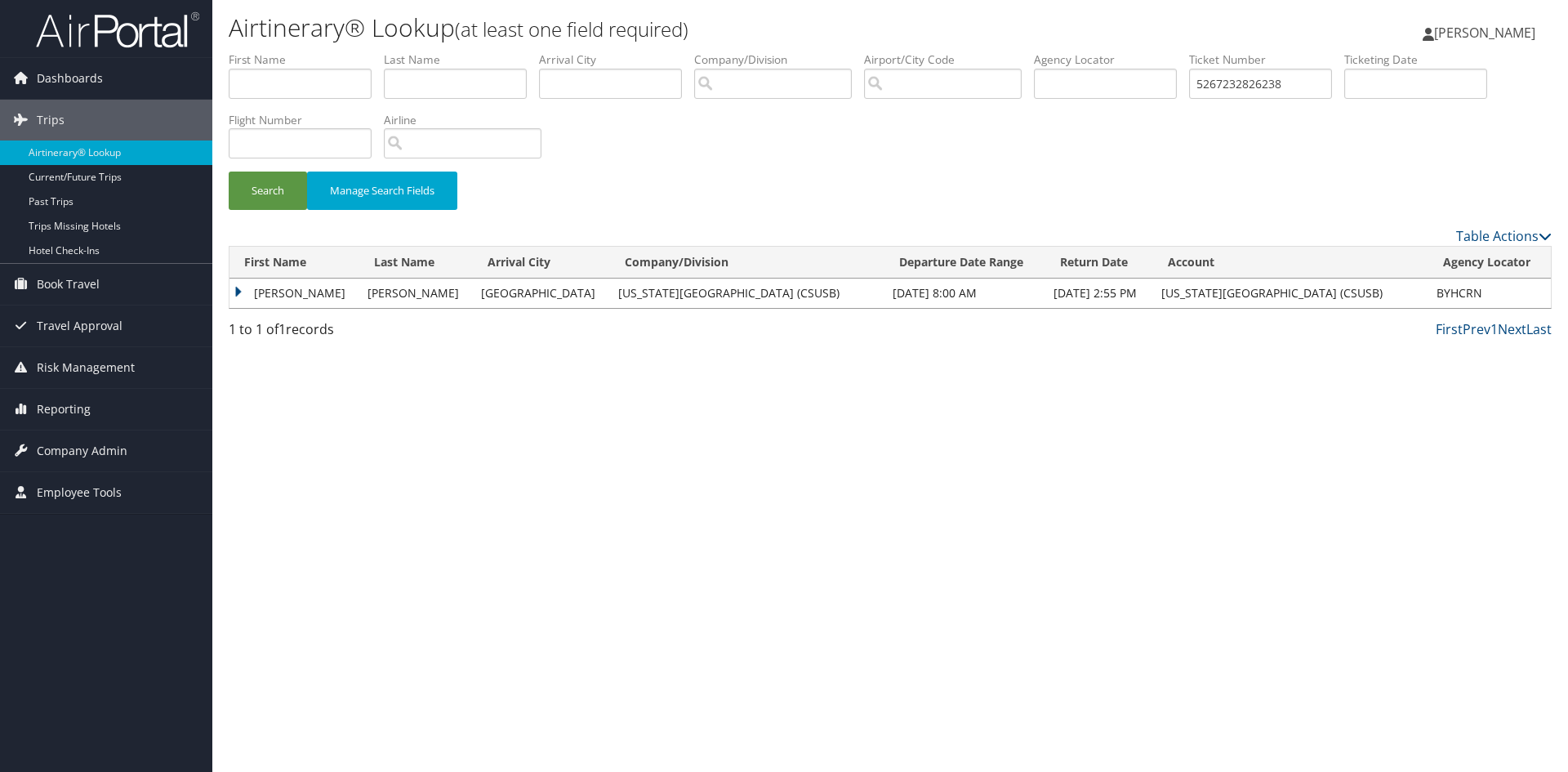
click at [293, 292] on td "ROBERT J" at bounding box center [294, 294] width 130 height 30
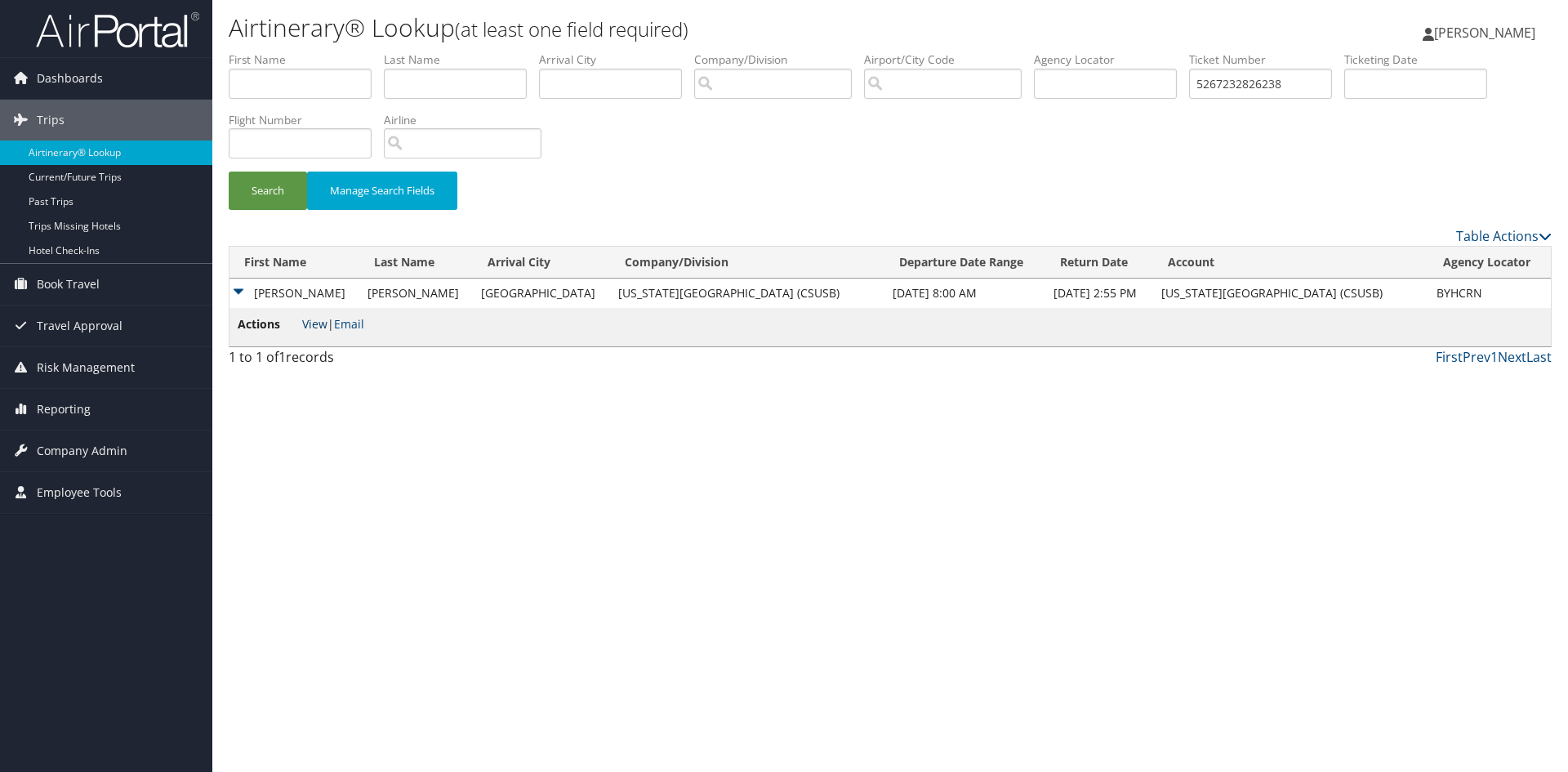
click at [308, 321] on link "View" at bounding box center [315, 324] width 26 height 16
drag, startPoint x: 1304, startPoint y: 82, endPoint x: 1193, endPoint y: 77, distance: 111.1
click at [1193, 51] on ul "First Name Last Name Departure City Arrival City Company/Division Airport/City …" at bounding box center [890, 51] width 1323 height 0
paste input "8900897012959"
click at [228, 172] on button "Search" at bounding box center [267, 191] width 78 height 39
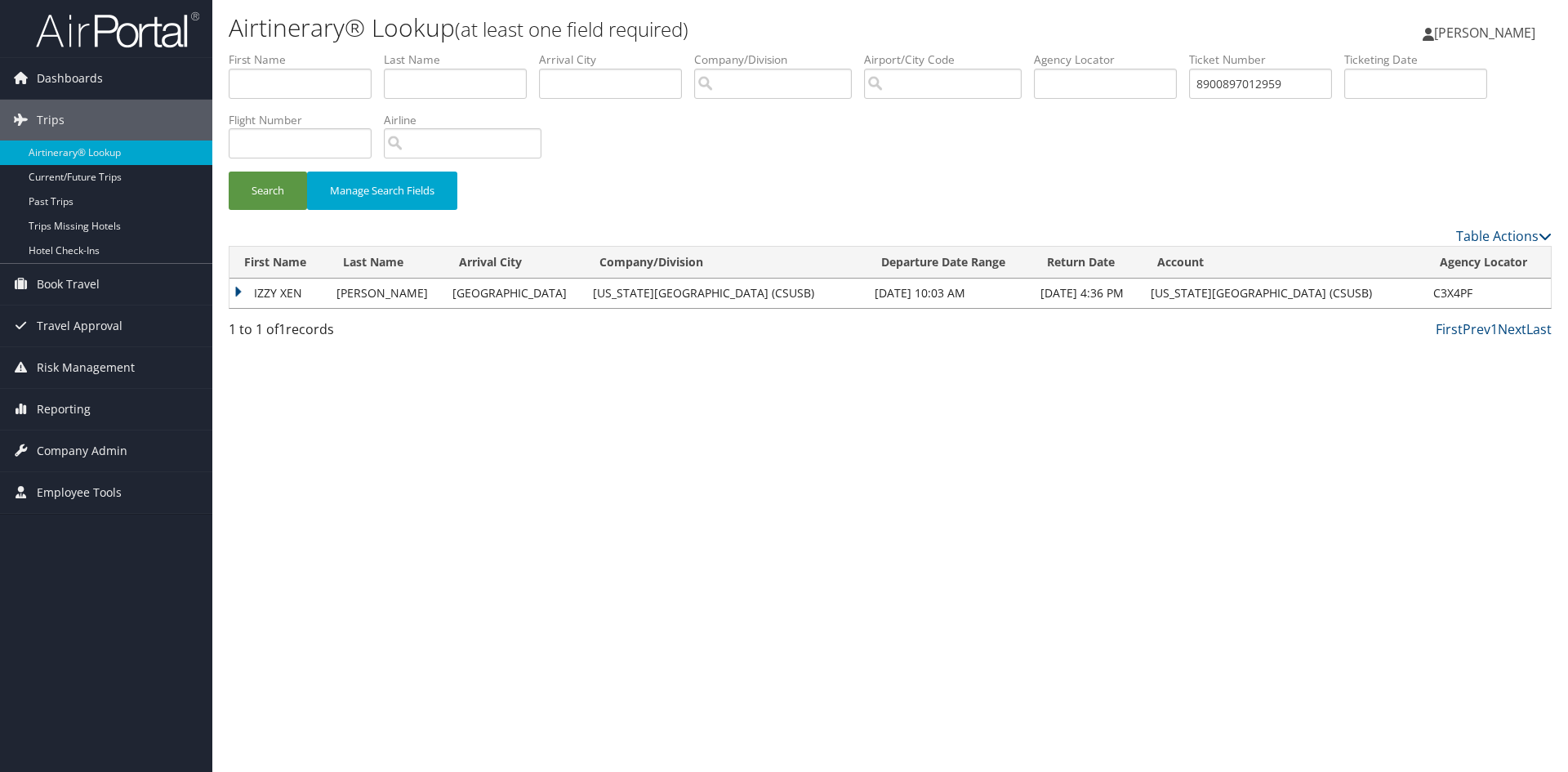
click at [316, 291] on td "IZZY XEN" at bounding box center [279, 294] width 99 height 30
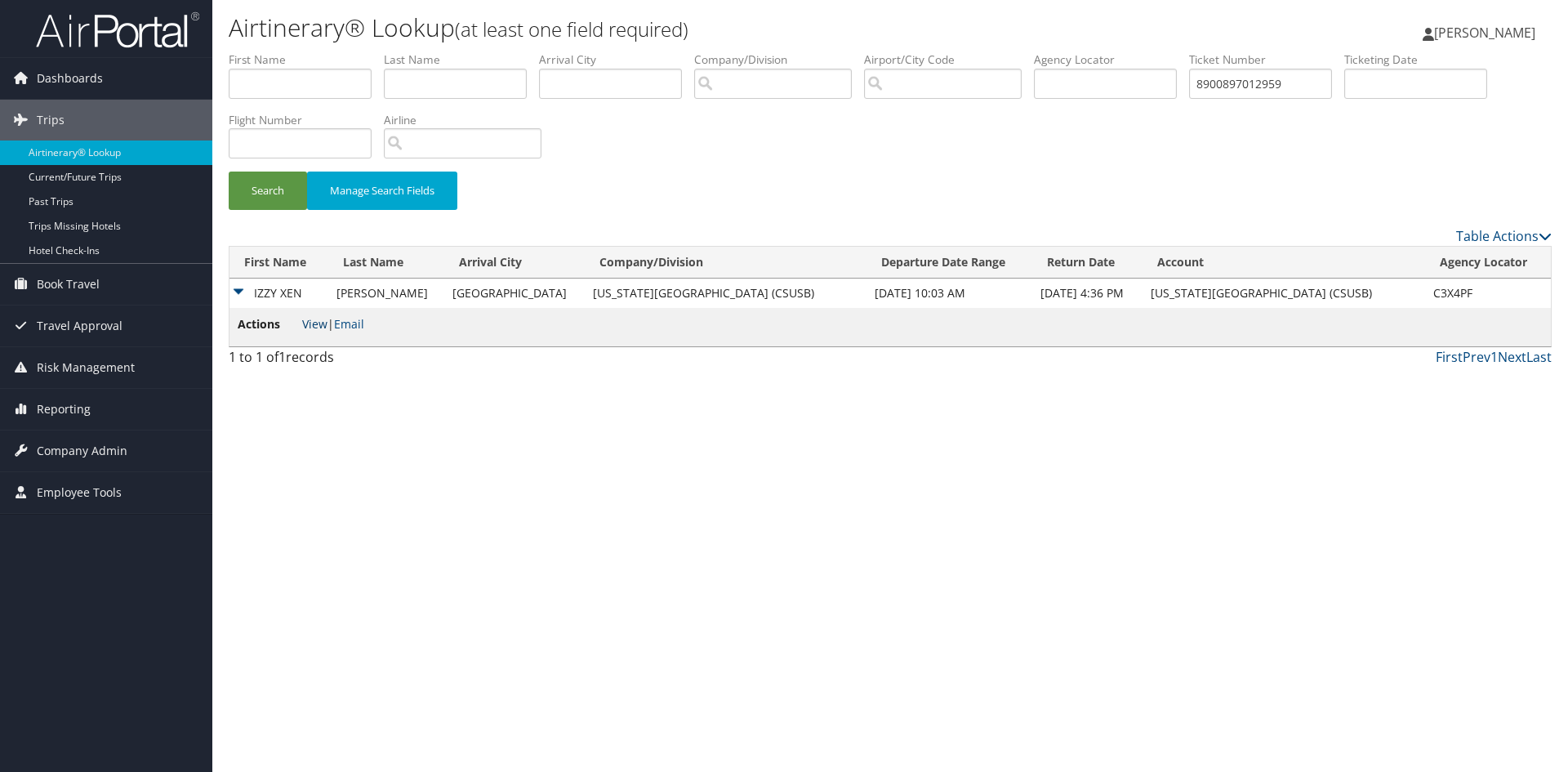
click at [313, 326] on link "View" at bounding box center [315, 324] width 26 height 16
drag, startPoint x: 1308, startPoint y: 81, endPoint x: 1191, endPoint y: 79, distance: 117.0
click at [1191, 51] on ul "First Name Last Name Departure City Arrival City Company/Division Airport/City …" at bounding box center [890, 51] width 1323 height 0
paste input "71948"
type input "8900897071948"
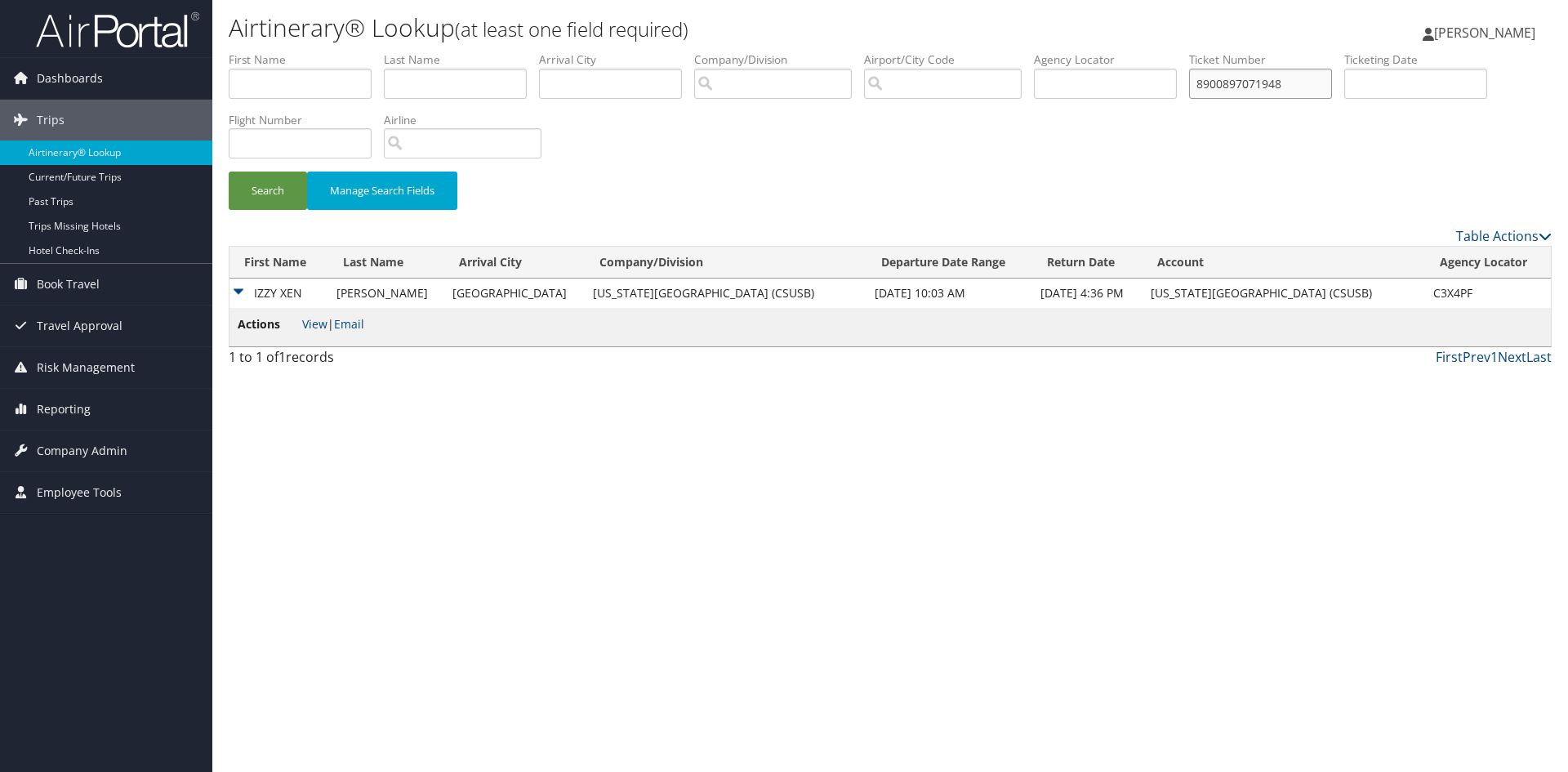
click at [228, 172] on button "Search" at bounding box center [267, 191] width 78 height 39
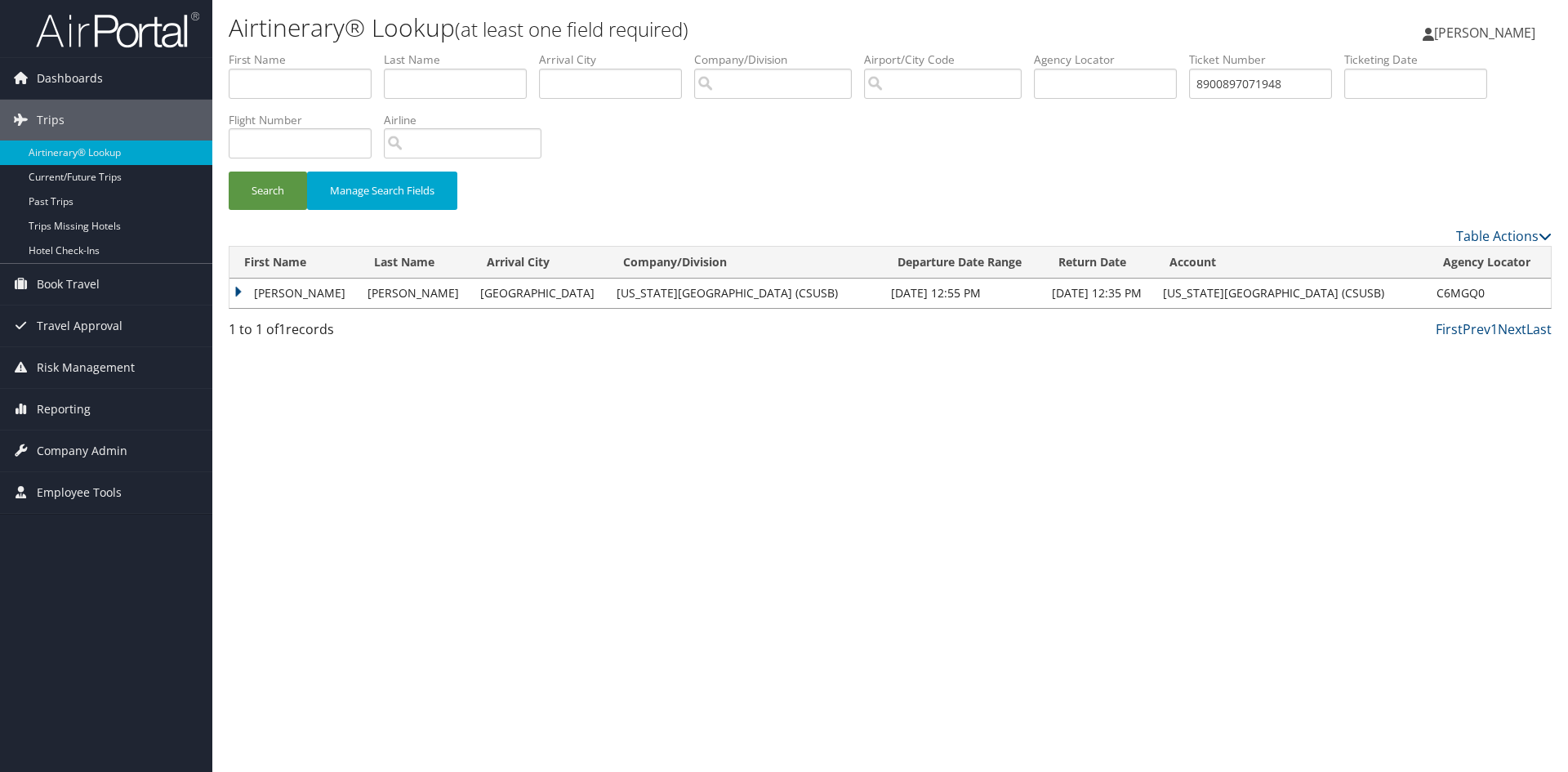
click at [307, 284] on td "SARA MATANA" at bounding box center [294, 294] width 130 height 30
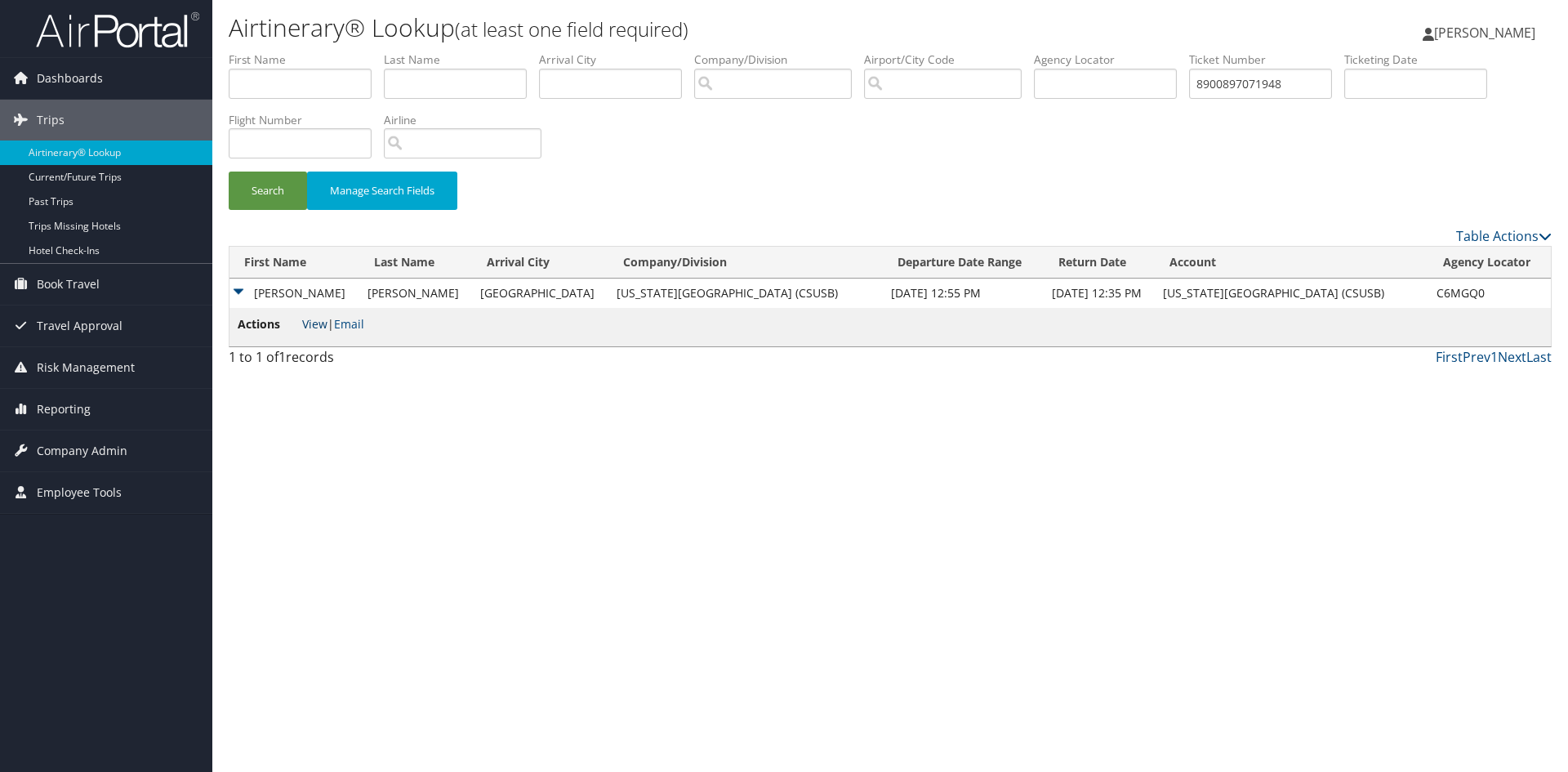
click at [317, 326] on link "View" at bounding box center [315, 324] width 26 height 16
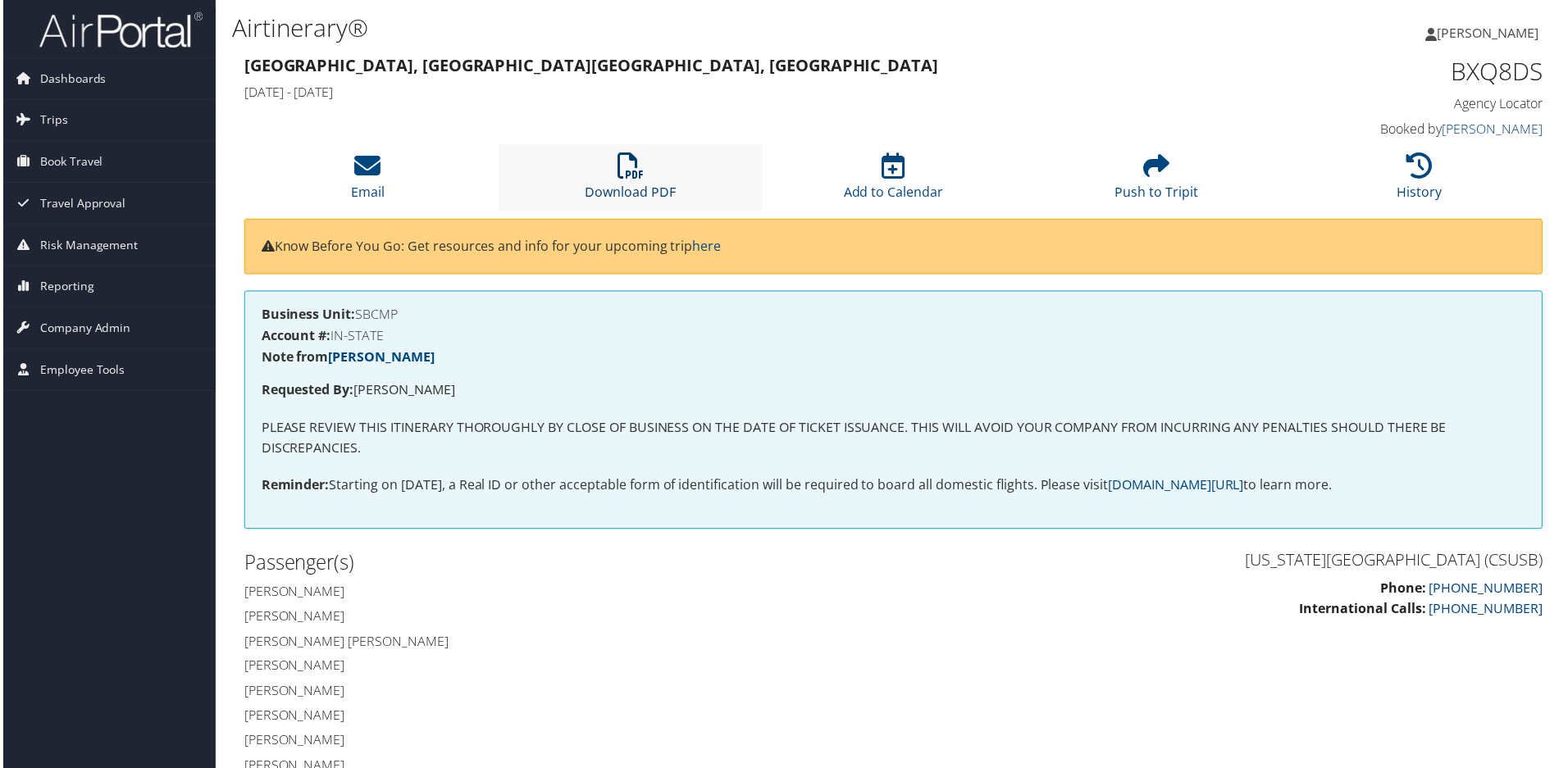
click at [628, 179] on icon at bounding box center [629, 166] width 26 height 26
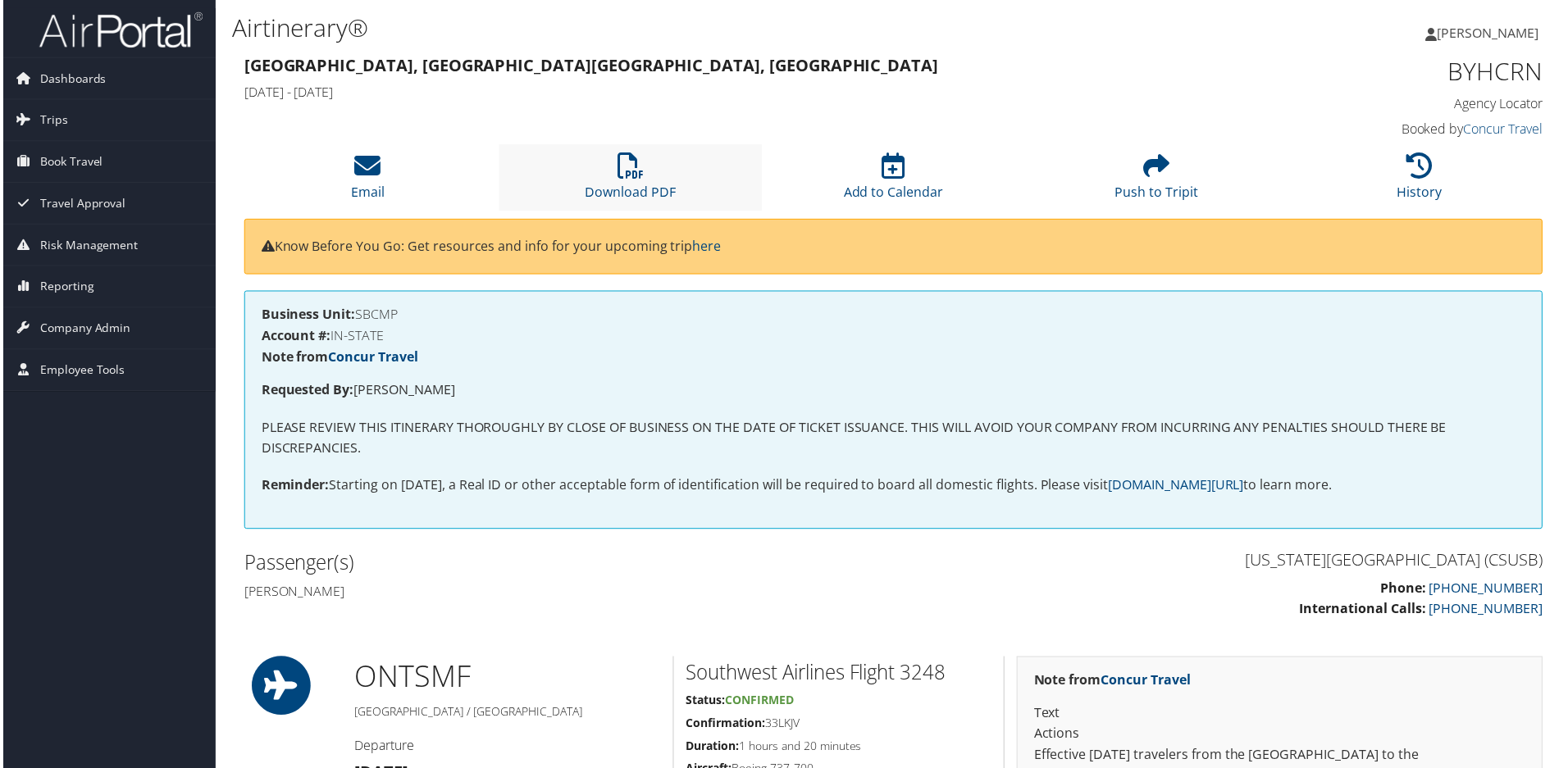
click at [679, 166] on li "Download PDF" at bounding box center [629, 178] width 264 height 66
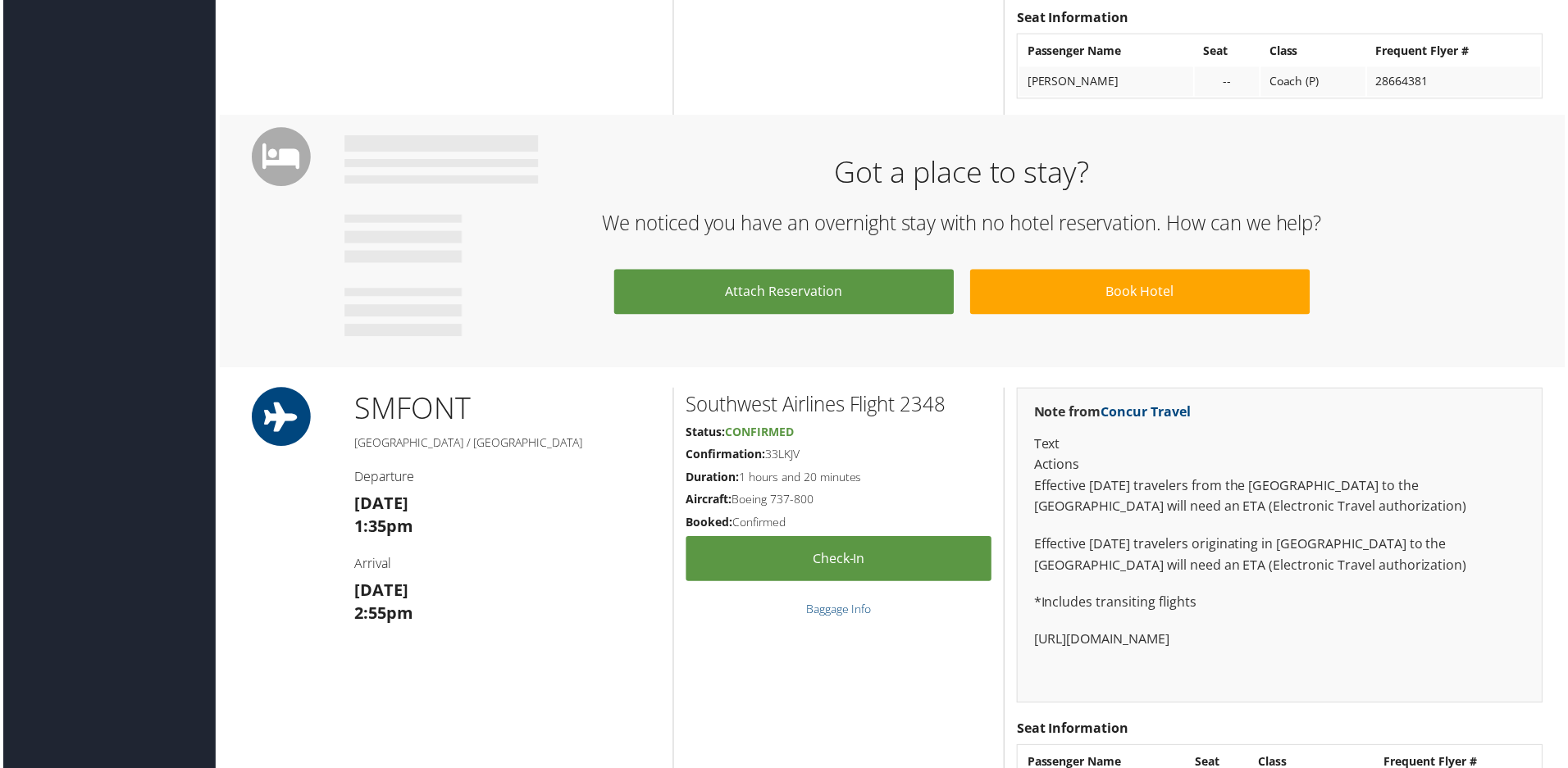
scroll to position [1558, 0]
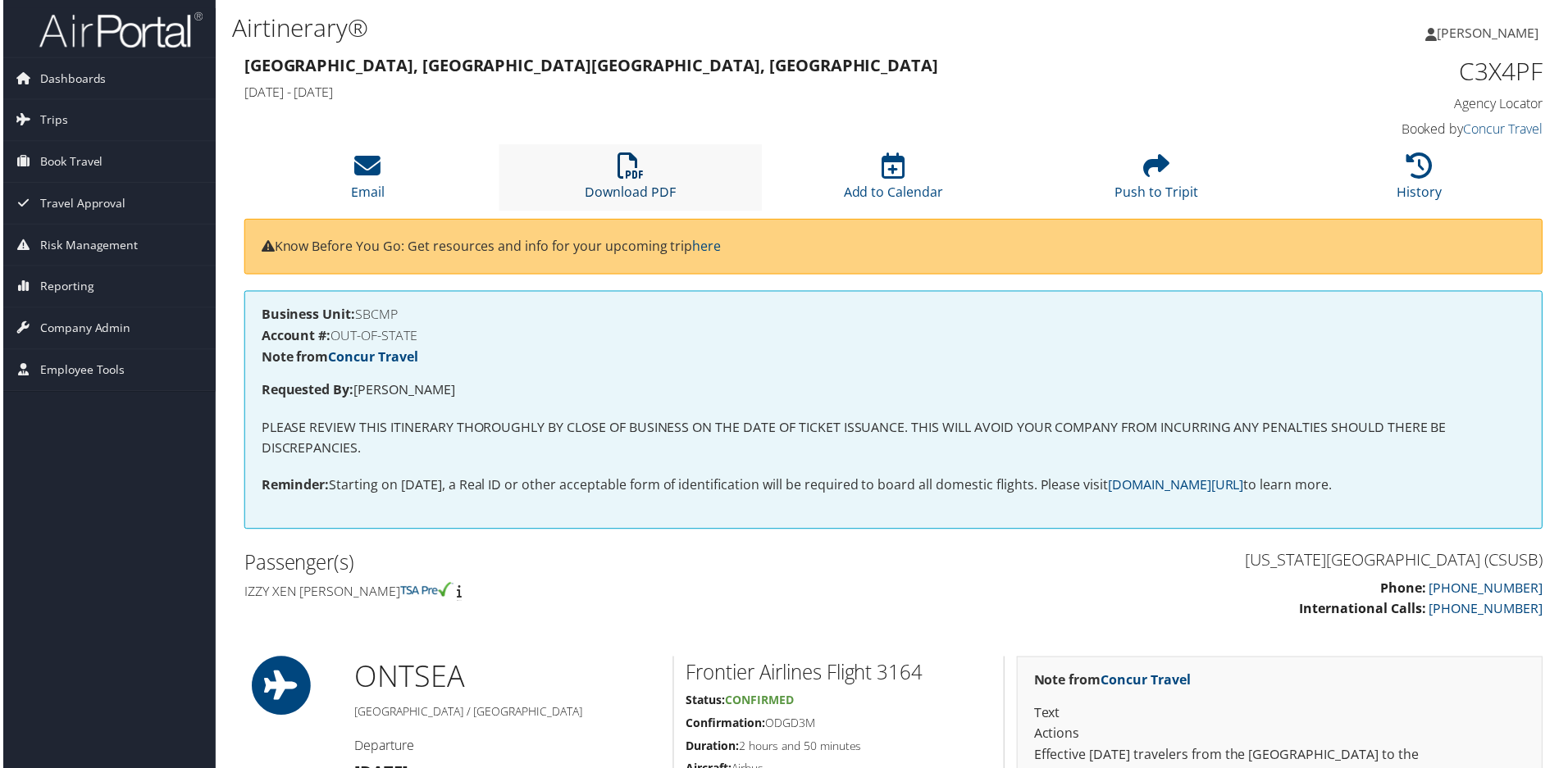
click at [627, 186] on link "Download PDF" at bounding box center [630, 183] width 91 height 40
click at [624, 177] on icon at bounding box center [629, 166] width 26 height 26
click at [615, 183] on li "Download PDF" at bounding box center [629, 178] width 264 height 66
